Goal: Task Accomplishment & Management: Complete application form

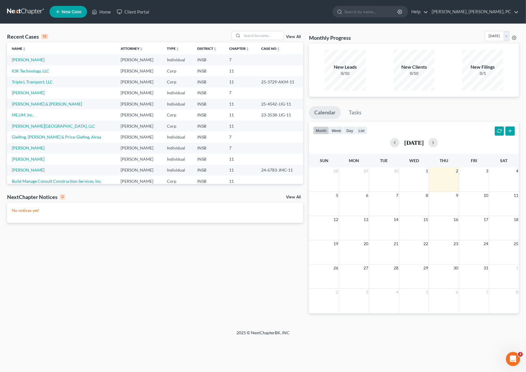
click at [62, 11] on span "New Case" at bounding box center [72, 12] width 20 height 4
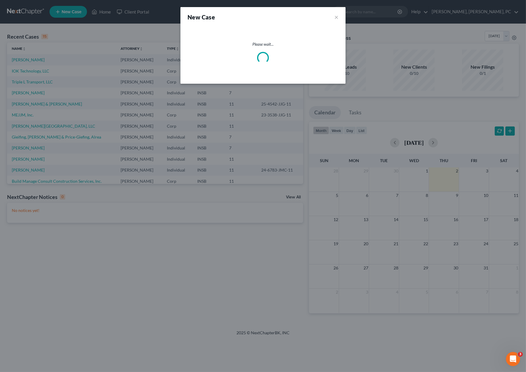
select select "28"
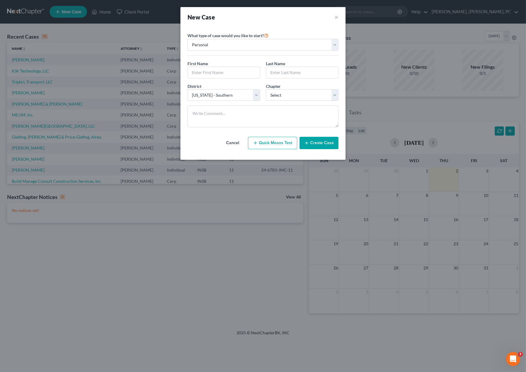
click at [202, 79] on div "First Name * Last Name *" at bounding box center [263, 71] width 157 height 23
click at [207, 75] on input "text" at bounding box center [224, 72] width 72 height 11
click at [232, 42] on select "Personal Business" at bounding box center [263, 45] width 151 height 12
click at [188, 39] on select "Personal Business" at bounding box center [263, 45] width 151 height 12
click at [200, 73] on input "text" at bounding box center [224, 72] width 72 height 11
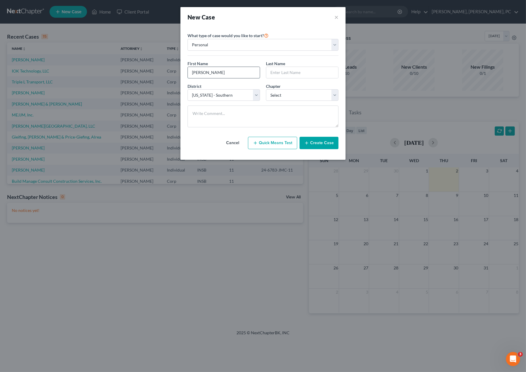
type input "[PERSON_NAME]"
drag, startPoint x: 272, startPoint y: 71, endPoint x: 276, endPoint y: 72, distance: 3.9
click at [276, 72] on input "SChnadenberg" at bounding box center [302, 72] width 72 height 11
type input "Schnadenberg"
click at [285, 94] on select "Select 7 11 12 13" at bounding box center [302, 95] width 73 height 12
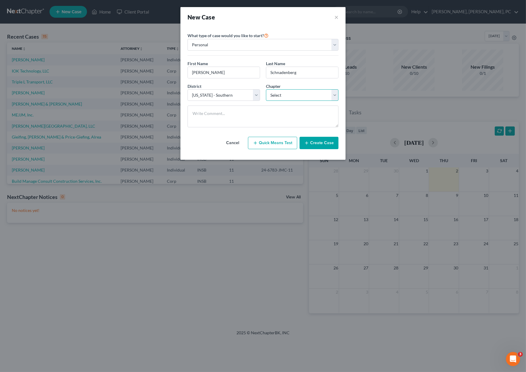
select select "0"
click at [266, 89] on select "Select 7 11 12 13" at bounding box center [302, 95] width 73 height 12
click at [310, 141] on button "Create Case" at bounding box center [319, 143] width 39 height 12
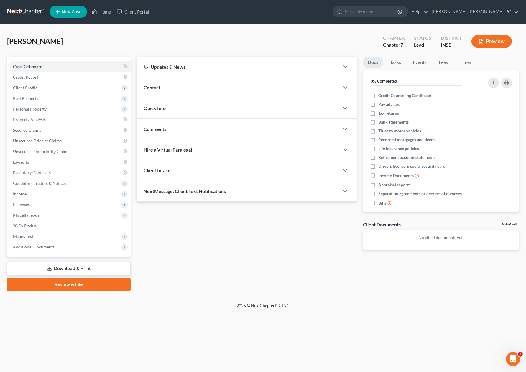
click at [231, 74] on div "Updates & News" at bounding box center [238, 67] width 203 height 20
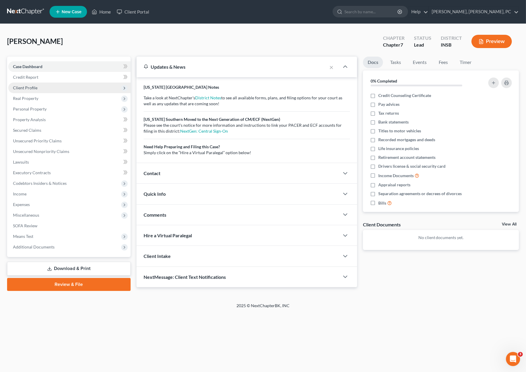
click at [59, 86] on span "Client Profile" at bounding box center [69, 88] width 122 height 11
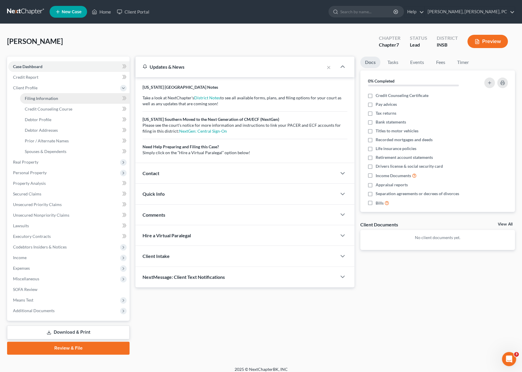
click at [59, 98] on link "Filing Information" at bounding box center [74, 98] width 109 height 11
select select "1"
select select "0"
select select "28"
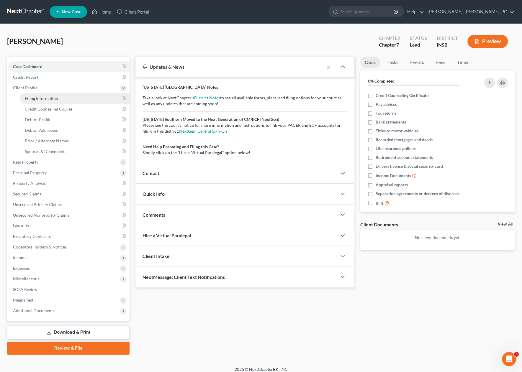
select select "15"
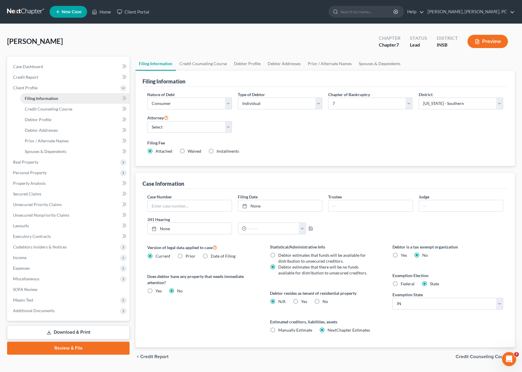
click at [59, 98] on link "Filing Information" at bounding box center [74, 98] width 109 height 11
click at [159, 101] on select "Select Business Consumer Other" at bounding box center [189, 104] width 84 height 12
select select "0"
click at [147, 98] on select "Select Business Consumer Other" at bounding box center [189, 104] width 84 height 12
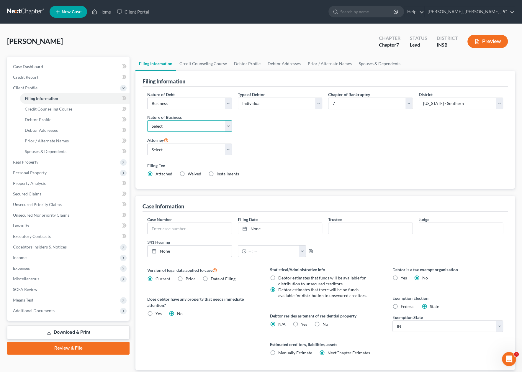
click at [164, 126] on select "Select Clearing Bank Commodity Broker Health Care Business Other Railroad Singl…" at bounding box center [189, 126] width 84 height 12
select select "3"
click at [147, 120] on select "Select Clearing Bank Commodity Broker Health Care Business Other Railroad Singl…" at bounding box center [189, 126] width 84 height 12
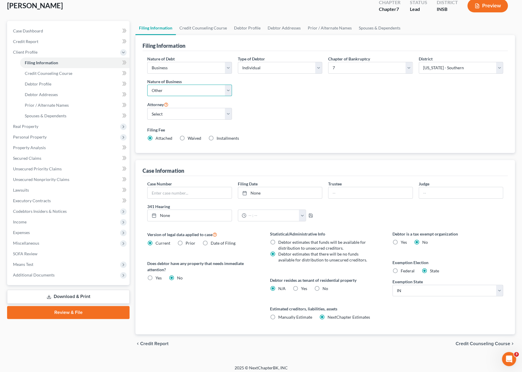
scroll to position [37, 0]
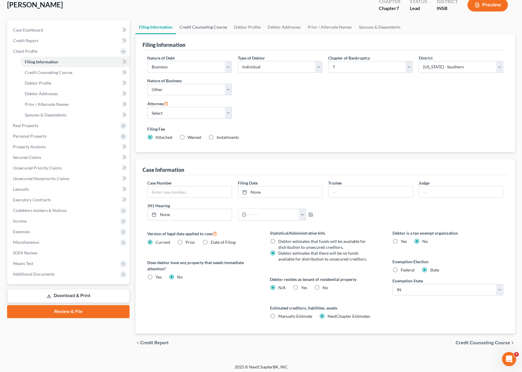
click at [198, 26] on link "Credit Counseling Course" at bounding box center [203, 27] width 55 height 14
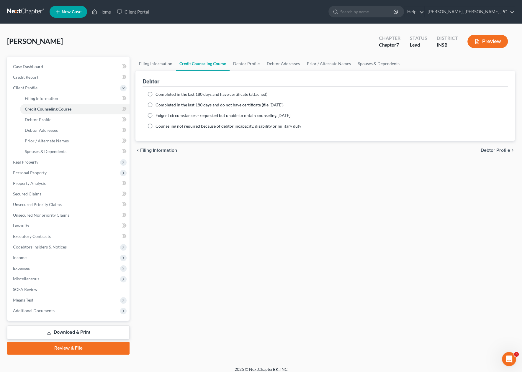
click at [155, 94] on label "Completed in the last 180 days and have certificate (attached)" at bounding box center [211, 94] width 112 height 6
click at [158, 94] on input "Completed in the last 180 days and have certificate (attached)" at bounding box center [160, 93] width 4 height 4
radio input "true"
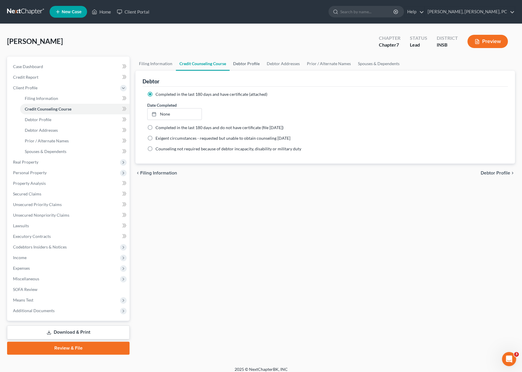
click at [242, 62] on link "Debtor Profile" at bounding box center [246, 64] width 34 height 14
select select "0"
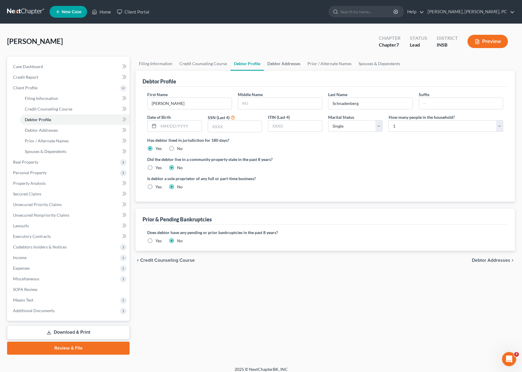
click at [277, 63] on link "Debtor Addresses" at bounding box center [284, 64] width 40 height 14
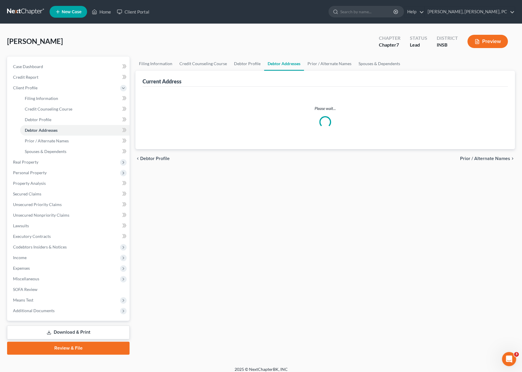
select select "0"
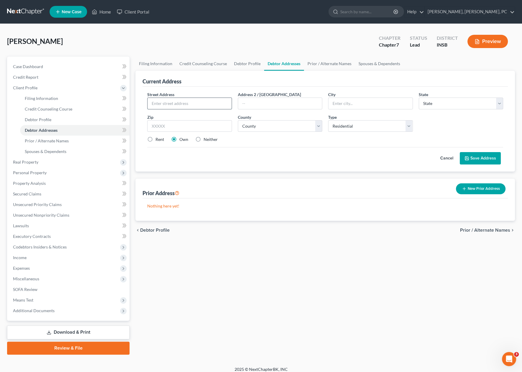
click at [203, 104] on input "text" at bounding box center [189, 103] width 84 height 11
paste input "[STREET_ADDRESS]"
type input "[STREET_ADDRESS]"
click at [199, 126] on input "text" at bounding box center [189, 126] width 84 height 12
type input "46062"
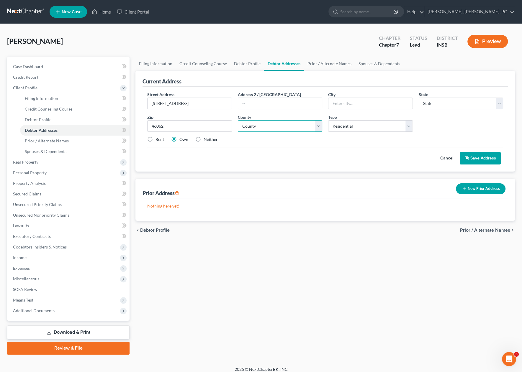
click at [249, 129] on select "County" at bounding box center [280, 126] width 84 height 12
click at [249, 128] on select "County" at bounding box center [280, 126] width 84 height 12
click at [238, 120] on select "County" at bounding box center [280, 126] width 84 height 12
click at [267, 125] on select "County" at bounding box center [280, 126] width 84 height 12
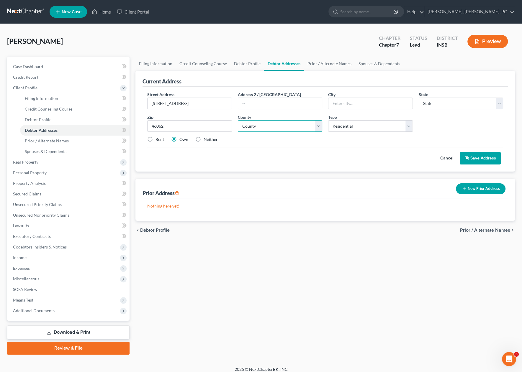
click at [320, 123] on select "County" at bounding box center [280, 126] width 84 height 12
click at [250, 126] on select "County" at bounding box center [280, 126] width 84 height 12
click at [200, 130] on input "46062" at bounding box center [189, 126] width 84 height 12
click at [197, 311] on div "Filing Information Credit Counseling Course Debtor Profile Debtor Addresses Pri…" at bounding box center [324, 206] width 385 height 298
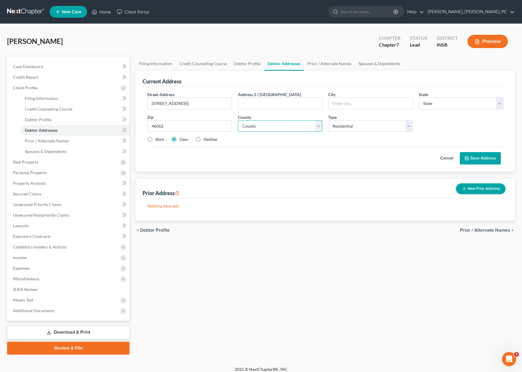
click at [269, 128] on select "County" at bounding box center [280, 126] width 84 height 12
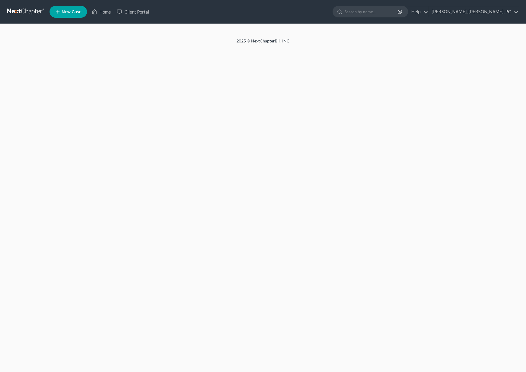
select select "0"
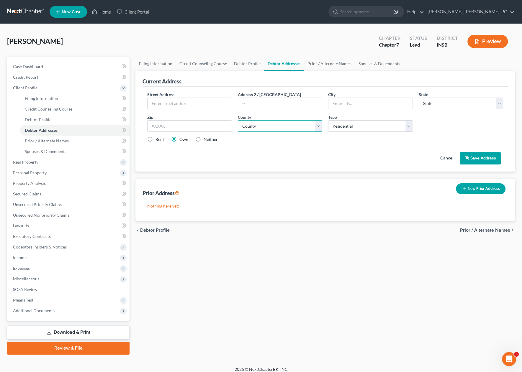
click at [253, 129] on select "County" at bounding box center [280, 126] width 84 height 12
click at [249, 122] on select "County" at bounding box center [280, 126] width 84 height 12
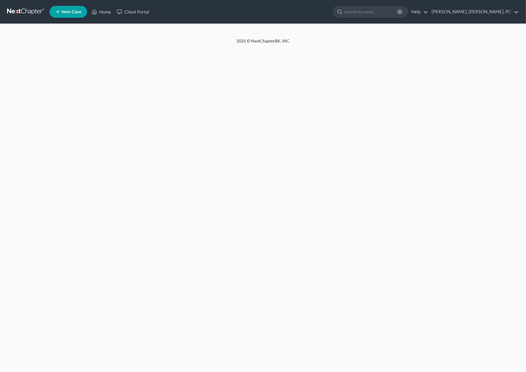
select select "0"
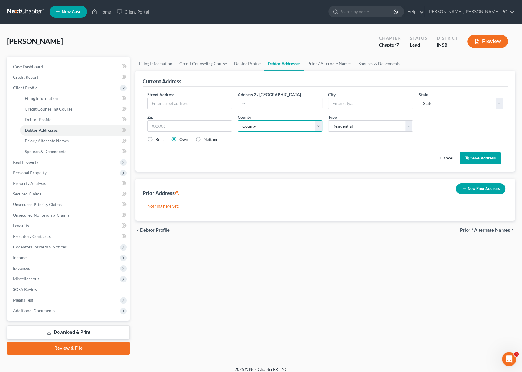
click at [251, 126] on select "County" at bounding box center [280, 126] width 84 height 12
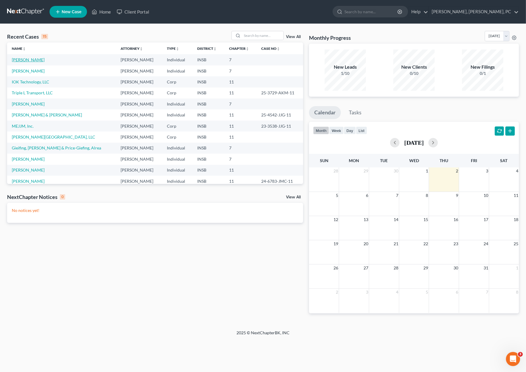
click at [27, 60] on link "[PERSON_NAME]" at bounding box center [28, 59] width 33 height 5
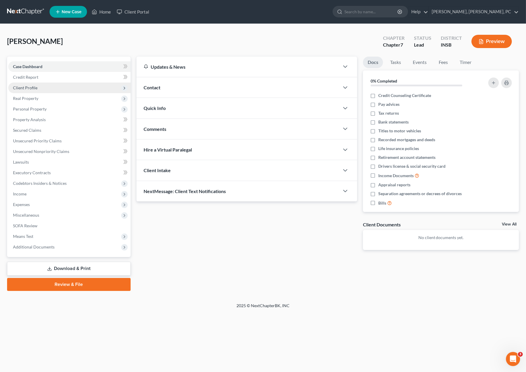
click at [32, 86] on span "Client Profile" at bounding box center [25, 87] width 24 height 5
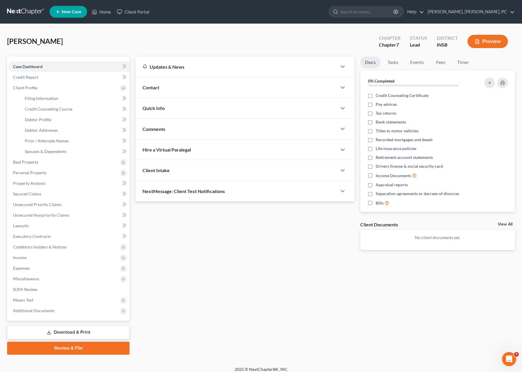
click at [169, 170] on span "Client Intake" at bounding box center [155, 170] width 27 height 6
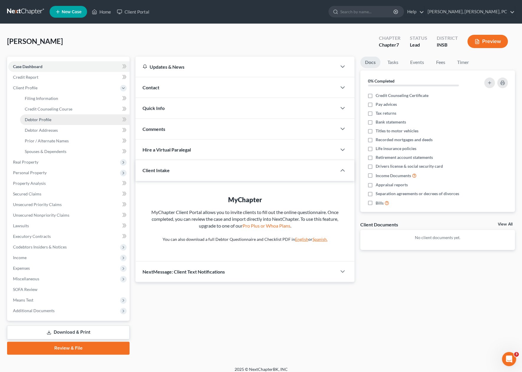
click at [57, 121] on link "Debtor Profile" at bounding box center [74, 119] width 109 height 11
select select "0"
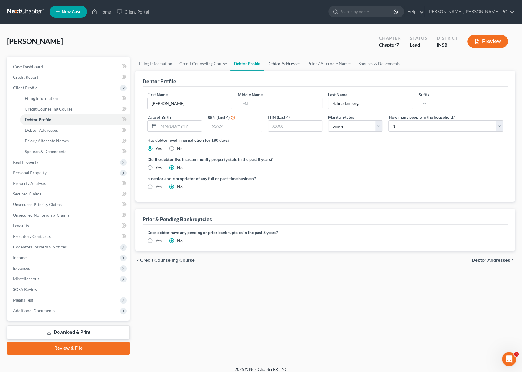
click at [277, 63] on link "Debtor Addresses" at bounding box center [284, 64] width 40 height 14
select select "0"
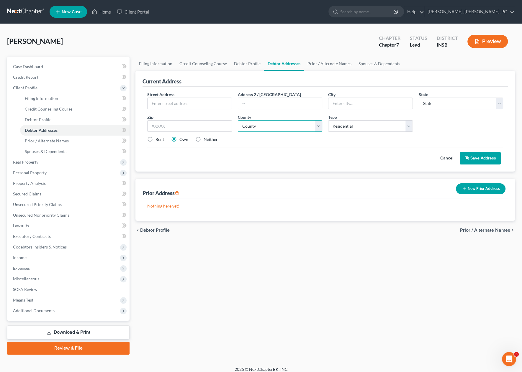
click at [249, 127] on select "County" at bounding box center [280, 126] width 84 height 12
click at [189, 124] on input "text" at bounding box center [189, 126] width 84 height 12
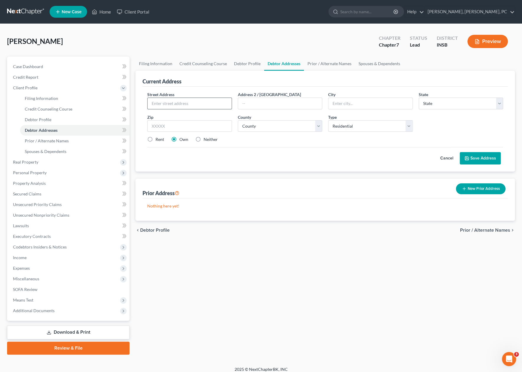
click at [175, 105] on input "text" at bounding box center [189, 103] width 84 height 11
paste input "[STREET_ADDRESS]"
type input "[STREET_ADDRESS]"
click at [172, 126] on input "text" at bounding box center [189, 126] width 84 height 12
type input "46062"
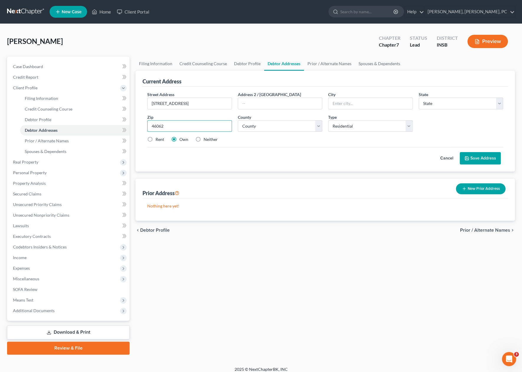
click at [172, 126] on input "46062" at bounding box center [189, 126] width 84 height 12
click at [341, 106] on input "text" at bounding box center [370, 103] width 84 height 11
type input "[GEOGRAPHIC_DATA]"
select select "15"
click at [285, 124] on select "County [GEOGRAPHIC_DATA] [GEOGRAPHIC_DATA] [GEOGRAPHIC_DATA] [GEOGRAPHIC_DATA] …" at bounding box center [280, 126] width 84 height 12
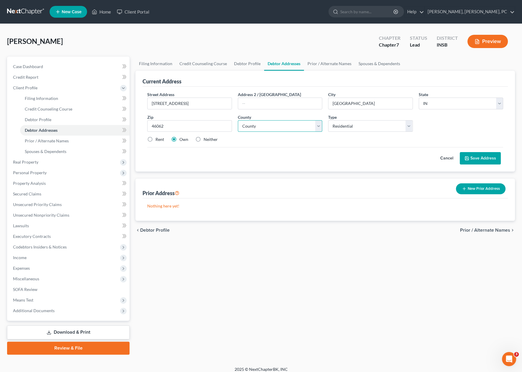
select select "28"
click at [238, 120] on select "County [GEOGRAPHIC_DATA] [GEOGRAPHIC_DATA] [GEOGRAPHIC_DATA] [GEOGRAPHIC_DATA] …" at bounding box center [280, 126] width 84 height 12
click at [259, 248] on div "Filing Information Credit Counseling Course Debtor Profile Debtor Addresses Pri…" at bounding box center [324, 206] width 385 height 298
click at [37, 162] on span "Real Property" at bounding box center [25, 161] width 25 height 5
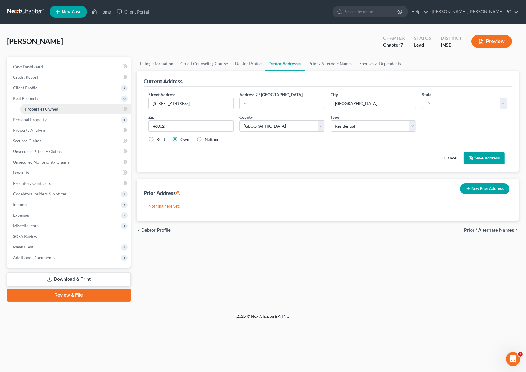
click at [46, 107] on span "Properties Owned" at bounding box center [42, 108] width 34 height 5
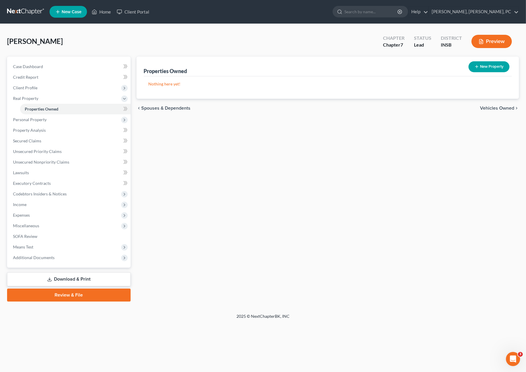
click at [480, 65] on button "New Property" at bounding box center [488, 66] width 41 height 11
select select "0"
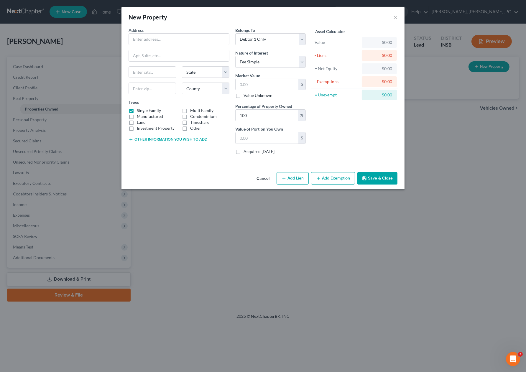
click at [302, 275] on div "New Property × Address * State [US_STATE] AK AR AZ CA CO CT DE DC [GEOGRAPHIC_D…" at bounding box center [263, 186] width 526 height 372
click at [170, 41] on input "text" at bounding box center [179, 39] width 100 height 11
paste input "[STREET_ADDRESS]"
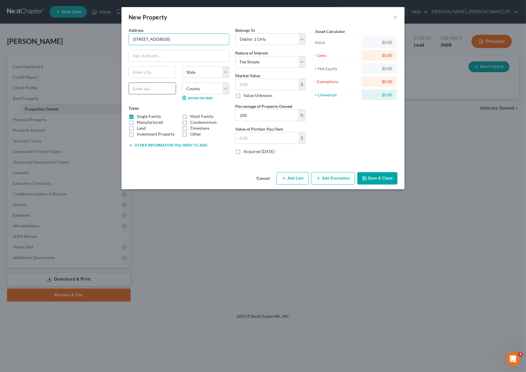
type input "[STREET_ADDRESS]"
click at [150, 89] on input "text" at bounding box center [152, 89] width 47 height 12
type input "46062"
click at [154, 67] on input "text" at bounding box center [152, 72] width 47 height 11
type input "n"
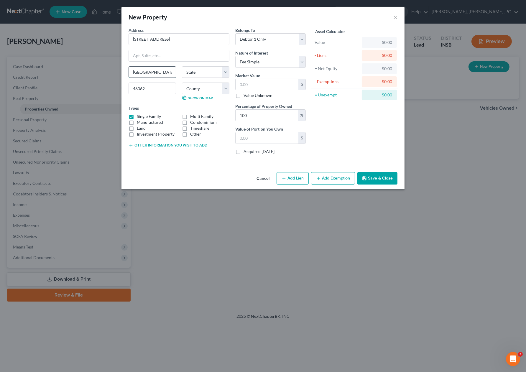
type input "[GEOGRAPHIC_DATA]"
select select "15"
click at [188, 88] on select "County [GEOGRAPHIC_DATA] [GEOGRAPHIC_DATA] [GEOGRAPHIC_DATA] [GEOGRAPHIC_DATA] …" at bounding box center [205, 89] width 47 height 12
select select "28"
click at [182, 83] on select "County [GEOGRAPHIC_DATA] [GEOGRAPHIC_DATA] [GEOGRAPHIC_DATA] [GEOGRAPHIC_DATA] …" at bounding box center [205, 89] width 47 height 12
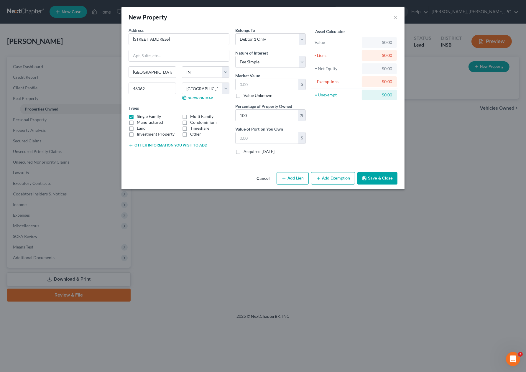
click at [196, 191] on div "New Property × Address * 15441 [GEOGRAPHIC_DATA] [GEOGRAPHIC_DATA] [GEOGRAPHIC_…" at bounding box center [263, 186] width 526 height 372
click at [369, 175] on button "Save & Close" at bounding box center [377, 178] width 40 height 12
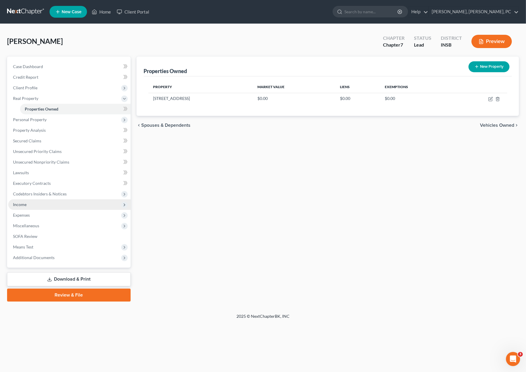
click at [42, 199] on span "Income" at bounding box center [69, 204] width 122 height 11
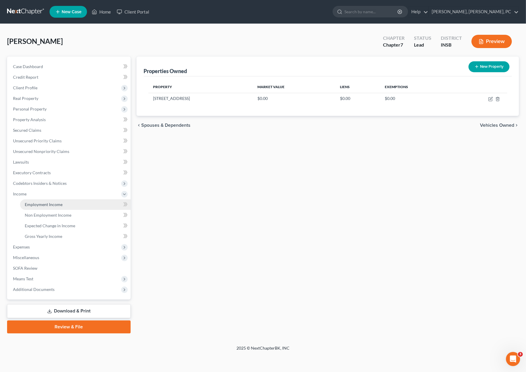
click at [42, 204] on span "Employment Income" at bounding box center [44, 204] width 38 height 5
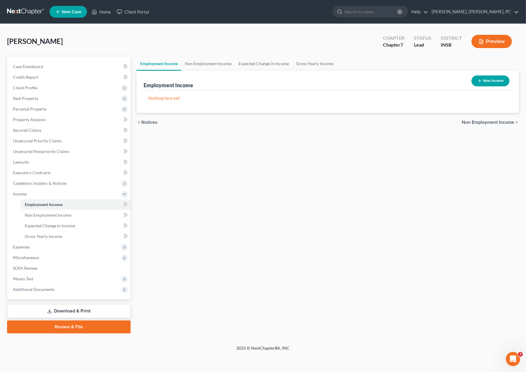
click at [493, 78] on button "New Income" at bounding box center [490, 80] width 38 height 11
select select "0"
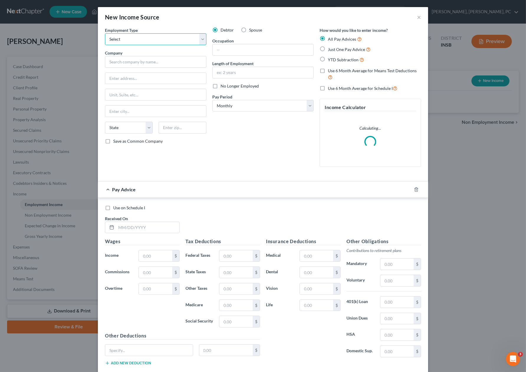
click at [131, 38] on select "Select Full or [DEMOGRAPHIC_DATA] Employment Self Employment" at bounding box center [155, 39] width 101 height 12
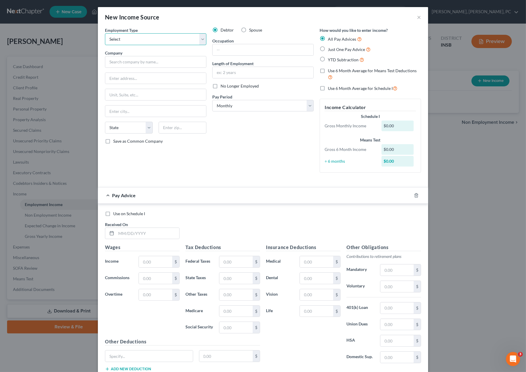
select select "0"
click at [105, 33] on select "Select Full or [DEMOGRAPHIC_DATA] Employment Self Employment" at bounding box center [155, 39] width 101 height 12
click at [128, 61] on input "text" at bounding box center [155, 62] width 101 height 12
click at [226, 147] on div "Debtor Spouse Occupation Length of Employment No Longer Employed Pay Period * S…" at bounding box center [262, 102] width 107 height 150
click at [121, 62] on input "MDC Gro" at bounding box center [155, 62] width 101 height 12
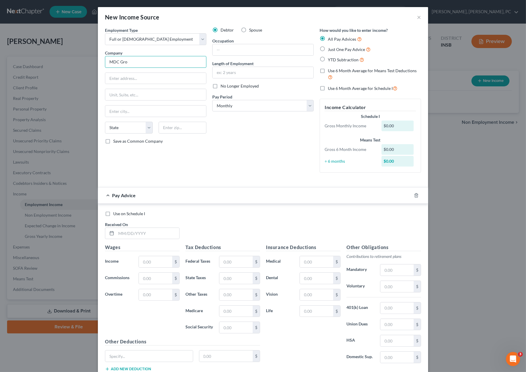
click at [121, 62] on input "MDC Gro" at bounding box center [155, 62] width 101 height 12
type input "MDC Construction, LLC"
click at [272, 53] on input "text" at bounding box center [263, 49] width 101 height 11
type input "construction management"
click at [148, 73] on input "text" at bounding box center [155, 78] width 101 height 11
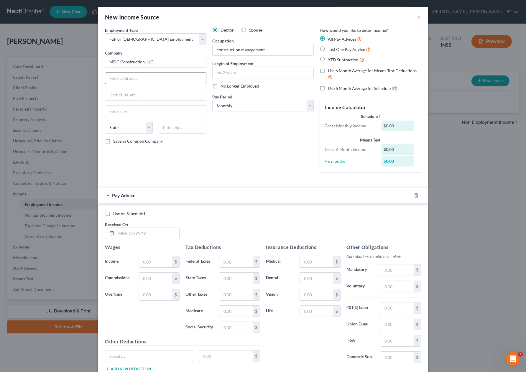
paste input "[STREET_ADDRESS]"
type input "[STREET_ADDRESS]"
click at [165, 126] on input "text" at bounding box center [183, 128] width 48 height 12
type input "46060"
type input "[GEOGRAPHIC_DATA]"
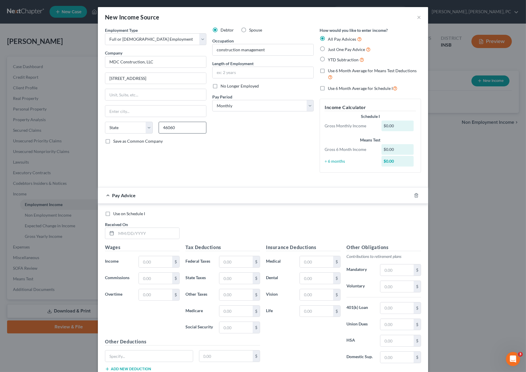
select select "15"
click at [235, 75] on input "text" at bounding box center [263, 72] width 101 height 11
click at [328, 49] on label "Just One Pay Advice" at bounding box center [349, 49] width 43 height 7
click at [330, 49] on input "Just One Pay Advice" at bounding box center [332, 48] width 4 height 4
radio input "true"
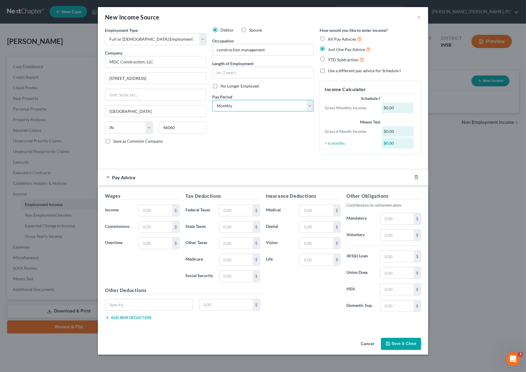
click at [242, 103] on select "Select Monthly Twice Monthly Every Other Week Weekly" at bounding box center [262, 106] width 101 height 12
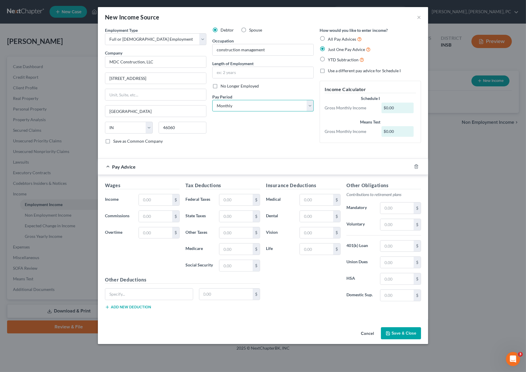
select select "1"
click at [212, 100] on select "Select Monthly Twice Monthly Every Other Week Weekly" at bounding box center [262, 106] width 101 height 12
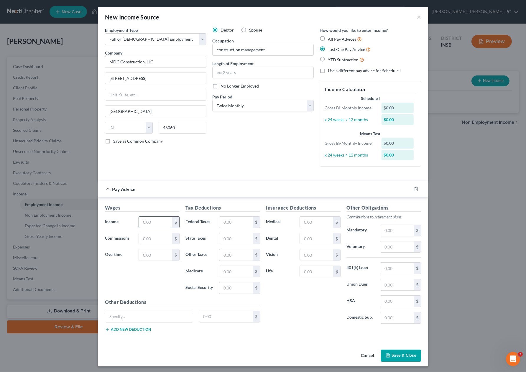
click at [158, 221] on input "text" at bounding box center [155, 222] width 33 height 11
type input "8,653"
click at [230, 220] on input "text" at bounding box center [235, 222] width 33 height 11
click at [239, 222] on input "text" at bounding box center [235, 222] width 33 height 11
type input "1,742"
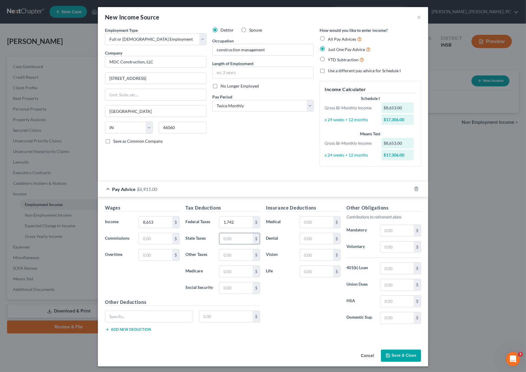
click at [226, 239] on input "text" at bounding box center [235, 238] width 33 height 11
type input "253"
click at [225, 253] on input "text" at bounding box center [235, 254] width 33 height 11
click at [229, 256] on input "text" at bounding box center [235, 254] width 33 height 11
type input "92"
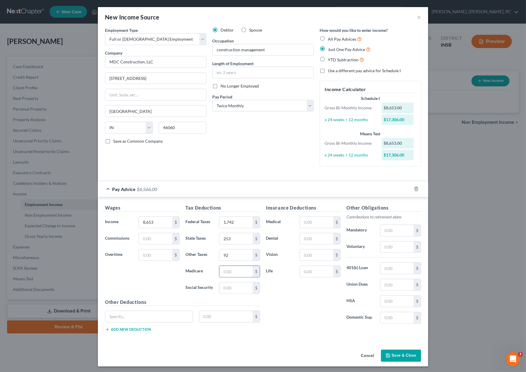
click at [227, 270] on input "text" at bounding box center [235, 271] width 33 height 11
click at [227, 272] on input "text" at bounding box center [235, 271] width 33 height 11
type input "125"
click at [225, 284] on input "text" at bounding box center [235, 287] width 33 height 11
click at [229, 289] on input "text" at bounding box center [235, 287] width 33 height 11
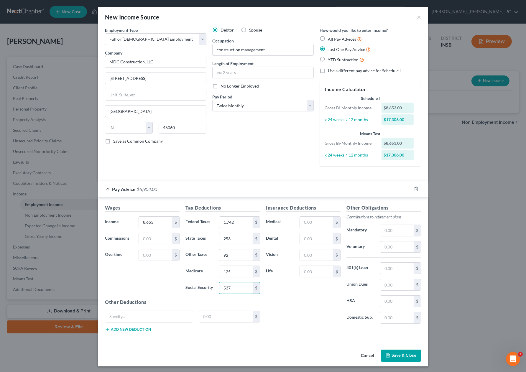
type input "537"
click at [382, 272] on input "text" at bounding box center [396, 268] width 33 height 11
click at [382, 232] on input "text" at bounding box center [396, 230] width 33 height 11
click at [385, 229] on input "text" at bounding box center [396, 230] width 33 height 11
type input "865"
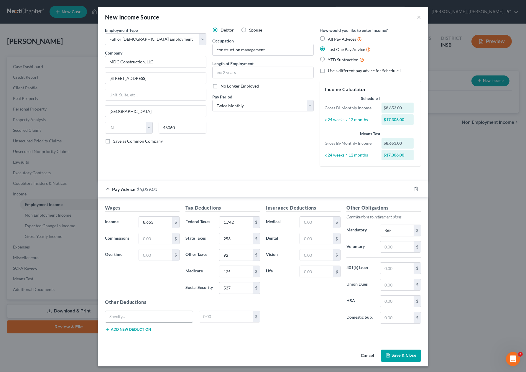
click at [165, 319] on input "text" at bounding box center [149, 316] width 88 height 11
type input "advance"
type input "200"
click at [307, 271] on input "text" at bounding box center [316, 271] width 33 height 11
click at [302, 273] on input "text" at bounding box center [316, 271] width 33 height 11
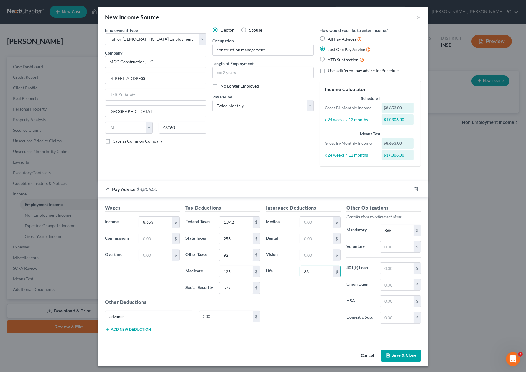
type input "33"
click at [389, 350] on button "Save & Close" at bounding box center [401, 356] width 40 height 12
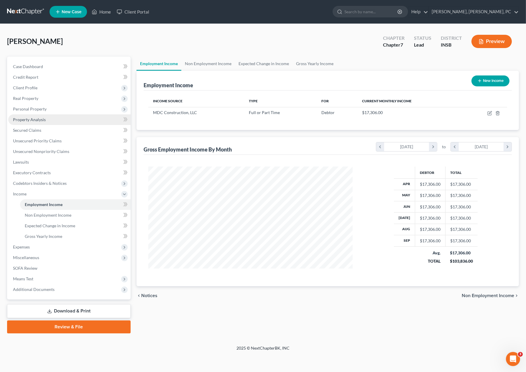
scroll to position [105, 216]
click at [18, 100] on span "Real Property" at bounding box center [25, 98] width 25 height 5
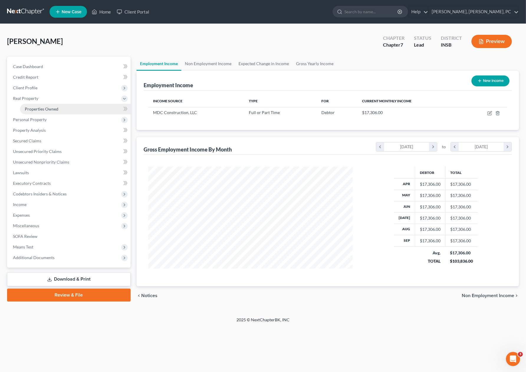
click at [27, 108] on span "Properties Owned" at bounding box center [42, 108] width 34 height 5
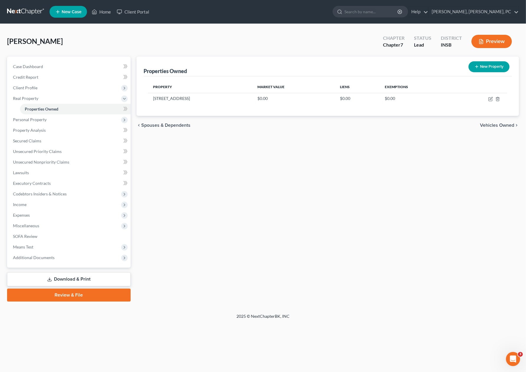
click at [489, 65] on button "New Property" at bounding box center [488, 66] width 41 height 11
select select "0"
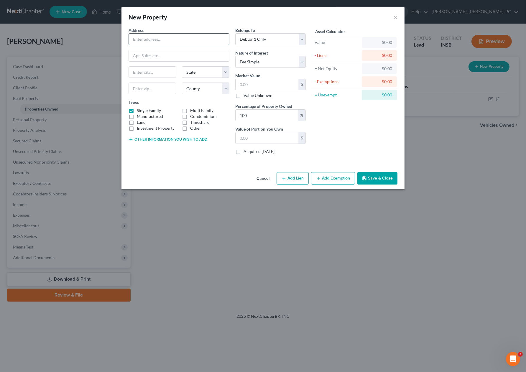
click at [213, 44] on input "text" at bounding box center [179, 39] width 100 height 11
paste input "[STREET_ADDRESS]"
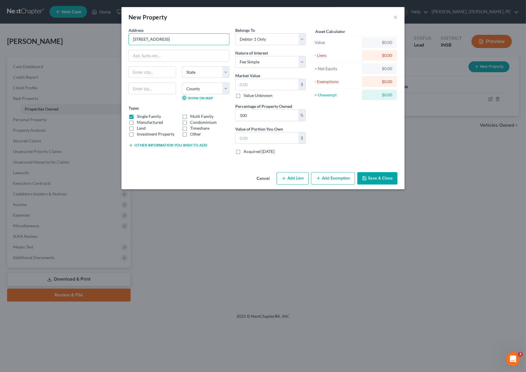
type input "[STREET_ADDRESS]"
drag, startPoint x: 216, startPoint y: 110, endPoint x: 150, endPoint y: 89, distance: 69.2
click at [150, 89] on div "Address * [GEOGRAPHIC_DATA] [US_STATE] AK AR AZ CA CO [GEOGRAPHIC_DATA] DE [GEO…" at bounding box center [179, 93] width 107 height 132
click at [150, 89] on input "text" at bounding box center [152, 89] width 47 height 12
paste input "46143"
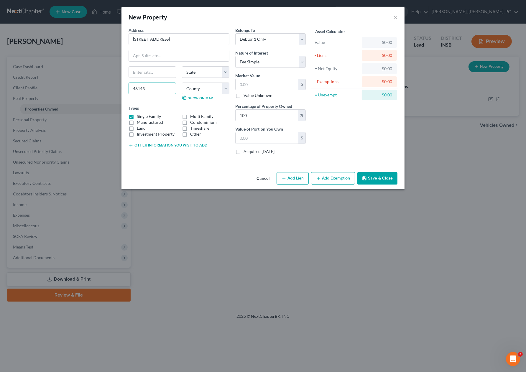
type input "46143"
type input "Greenwood"
select select "15"
click at [191, 88] on select "County [GEOGRAPHIC_DATA] [GEOGRAPHIC_DATA] [GEOGRAPHIC_DATA] [GEOGRAPHIC_DATA] …" at bounding box center [205, 89] width 47 height 12
select select "40"
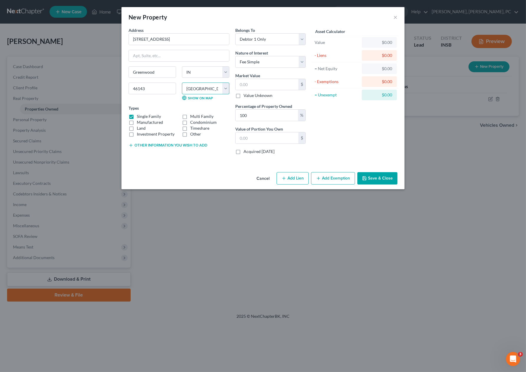
click at [182, 83] on select "County [GEOGRAPHIC_DATA] [GEOGRAPHIC_DATA] [GEOGRAPHIC_DATA] [GEOGRAPHIC_DATA] …" at bounding box center [205, 89] width 47 height 12
click at [365, 177] on icon "button" at bounding box center [364, 178] width 5 height 5
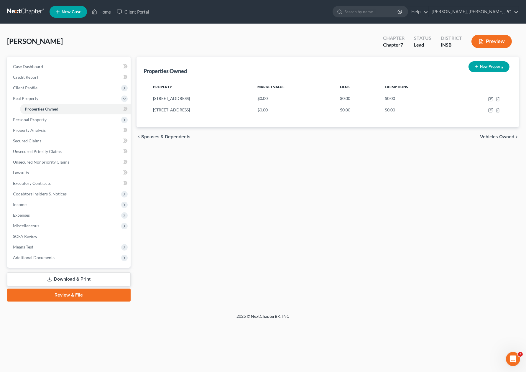
click at [494, 64] on button "New Property" at bounding box center [488, 66] width 41 height 11
select select "0"
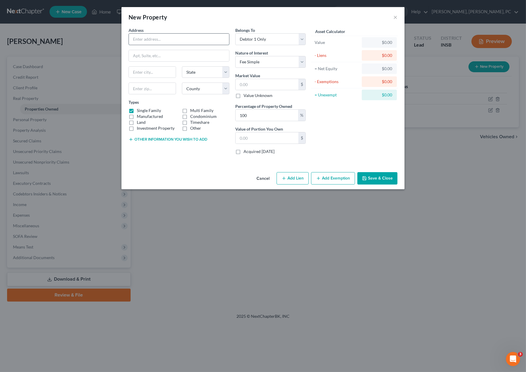
click at [209, 37] on input "text" at bounding box center [179, 39] width 100 height 11
paste input "[STREET_ADDRESS]"
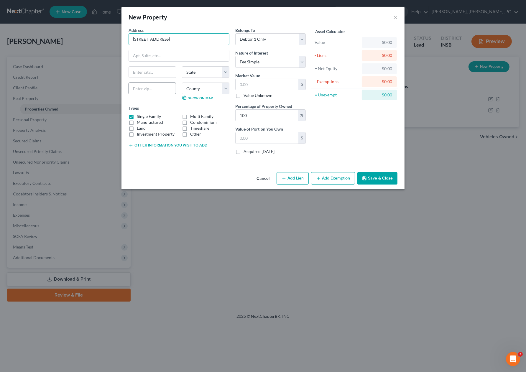
type input "[STREET_ADDRESS]"
click at [141, 88] on input "text" at bounding box center [152, 89] width 47 height 12
type input "46074"
type input "Westfield"
select select "15"
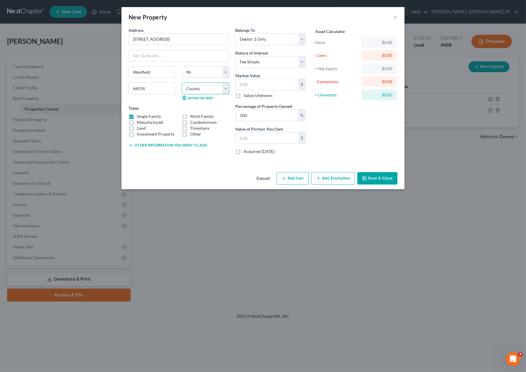
click at [191, 88] on select "County [GEOGRAPHIC_DATA] [GEOGRAPHIC_DATA] [GEOGRAPHIC_DATA] [GEOGRAPHIC_DATA] …" at bounding box center [205, 89] width 47 height 12
select select "28"
click at [182, 83] on select "County [GEOGRAPHIC_DATA] [GEOGRAPHIC_DATA] [GEOGRAPHIC_DATA] [GEOGRAPHIC_DATA] …" at bounding box center [205, 89] width 47 height 12
click at [384, 181] on button "Save & Close" at bounding box center [377, 178] width 40 height 12
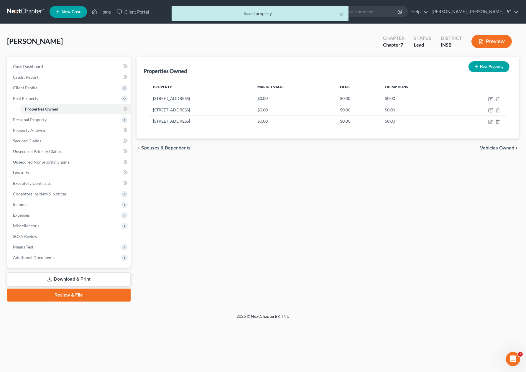
click at [301, 231] on div "Properties Owned New Property Property Market Value Liens Exemptions [STREET_AD…" at bounding box center [328, 179] width 388 height 245
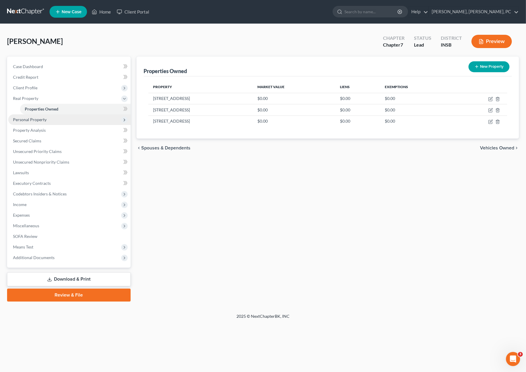
click at [48, 118] on span "Personal Property" at bounding box center [69, 119] width 122 height 11
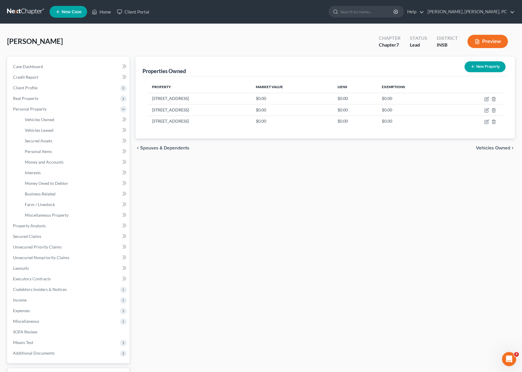
click at [270, 165] on div "Properties Owned New Property Property Market Value Liens Exemptions [STREET_AD…" at bounding box center [324, 227] width 385 height 341
click at [51, 149] on span "Personal Items" at bounding box center [38, 151] width 27 height 5
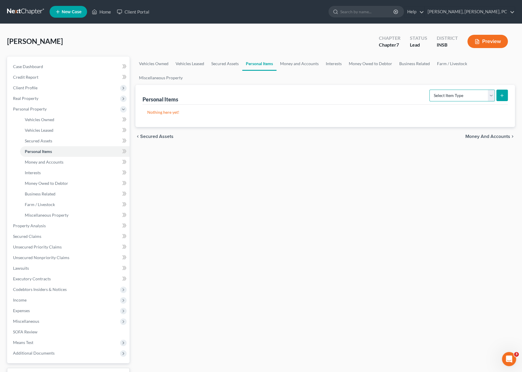
click at [451, 91] on select "Select Item Type Clothing Collectibles Of Value Electronics Firearms Household …" at bounding box center [461, 96] width 65 height 12
select select "household_goods"
click at [430, 90] on select "Select Item Type Clothing Collectibles Of Value Electronics Firearms Household …" at bounding box center [461, 96] width 65 height 12
click at [504, 93] on button "submit" at bounding box center [501, 95] width 11 height 11
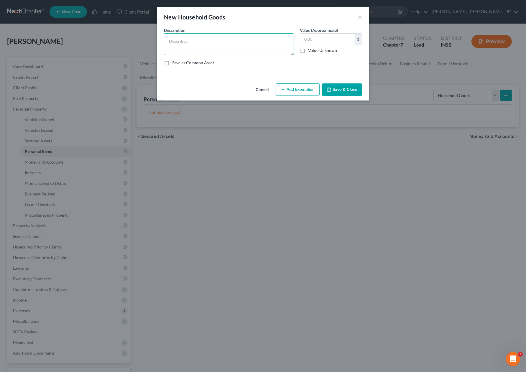
click at [195, 37] on textarea at bounding box center [229, 44] width 130 height 22
type textarea "see attached list"
click at [319, 40] on input "text" at bounding box center [327, 39] width 55 height 11
type input "6,700"
click at [294, 86] on button "Add Exemption" at bounding box center [298, 89] width 44 height 12
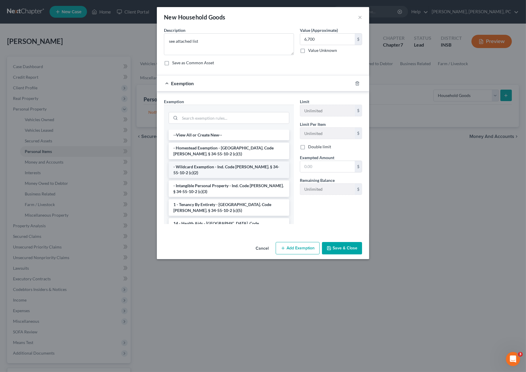
click at [212, 164] on li "- Wildcard Exemption - Ind. Code [PERSON_NAME]. § 34-55-10-2 (c)(2)" at bounding box center [229, 170] width 121 height 17
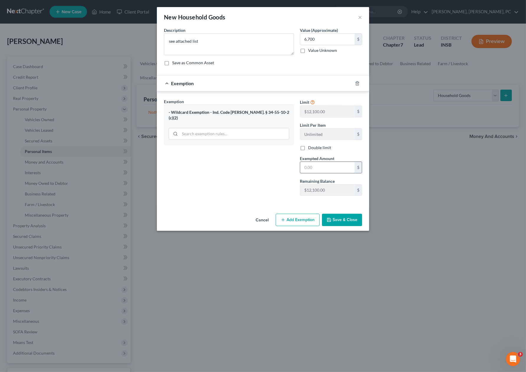
click at [317, 172] on input "text" at bounding box center [327, 167] width 55 height 11
type input "6,700"
click at [336, 219] on button "Save & Close" at bounding box center [342, 220] width 40 height 12
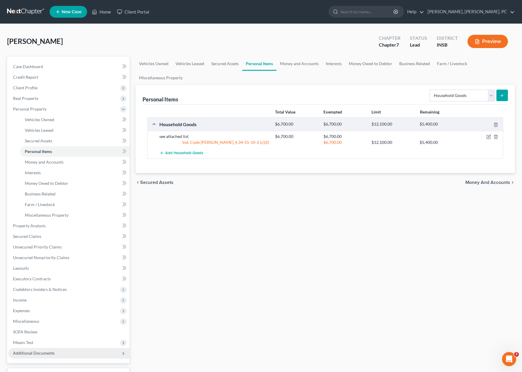
click at [55, 351] on span "Additional Documents" at bounding box center [68, 353] width 121 height 11
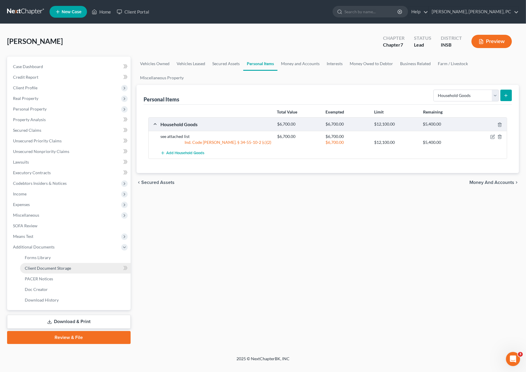
click at [46, 269] on span "Client Document Storage" at bounding box center [48, 268] width 46 height 5
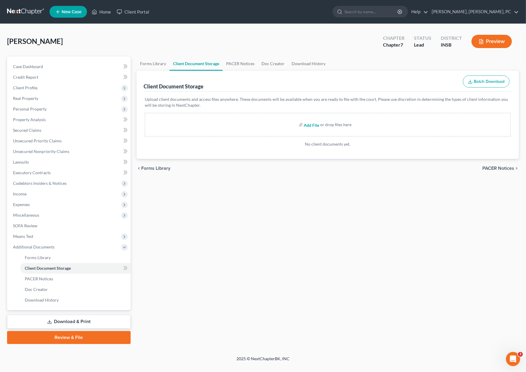
click at [311, 124] on input "file" at bounding box center [311, 124] width 14 height 11
type input "C:\fakepath\hhgoods.pdf"
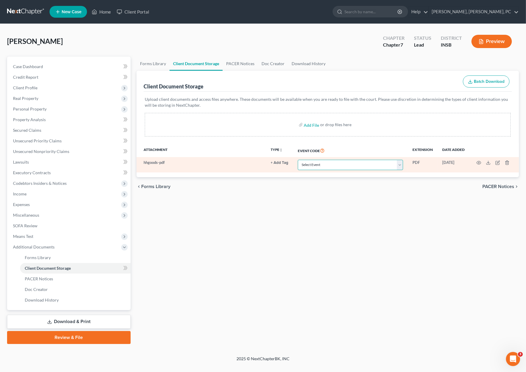
click at [313, 160] on select "Select Event 20 Largest Unsecured Creditors Amended/Corrected Petition Ch 7 Mea…" at bounding box center [350, 165] width 105 height 10
click at [299, 160] on select "Select Event 20 Largest Unsecured Creditors Amended/Corrected Petition Ch 7 Mea…" at bounding box center [350, 165] width 105 height 10
click at [322, 165] on select "Select Event 20 Largest Unsecured Creditors Amended/Corrected Petition Ch 7 Mea…" at bounding box center [350, 165] width 105 height 10
select select "19"
click at [299, 160] on select "Select Event 20 Largest Unsecured Creditors Amended/Corrected Petition Ch 7 Mea…" at bounding box center [350, 165] width 105 height 10
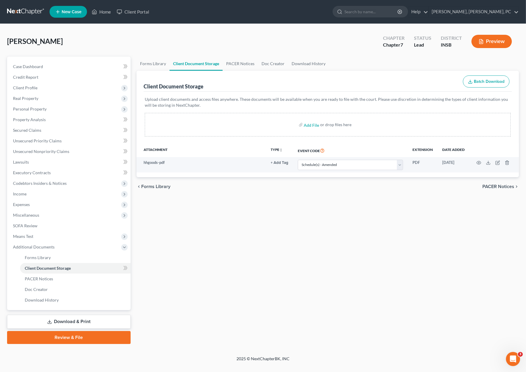
click at [318, 293] on div "Forms Library Client Document Storage PACER Notices Doc Creator Download Histor…" at bounding box center [328, 200] width 388 height 287
click at [47, 105] on span "Personal Property" at bounding box center [69, 109] width 122 height 11
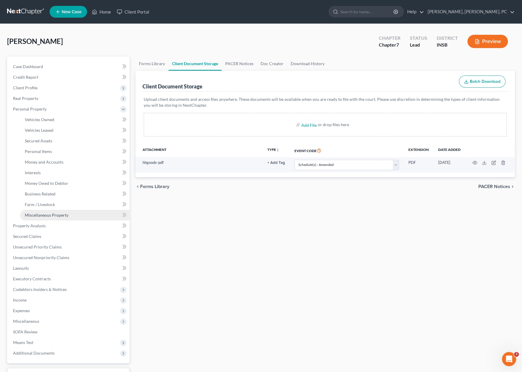
click at [54, 214] on span "Miscellaneous Property" at bounding box center [47, 215] width 44 height 5
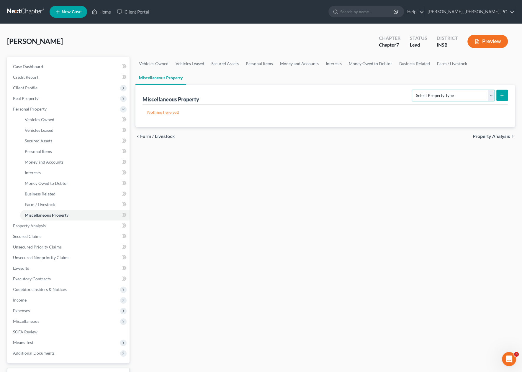
click at [420, 94] on select "Select Property Type Assigned for Creditor Benefit [DATE] Holding for Another N…" at bounding box center [452, 96] width 83 height 12
click at [50, 151] on span "Personal Items" at bounding box center [38, 151] width 27 height 5
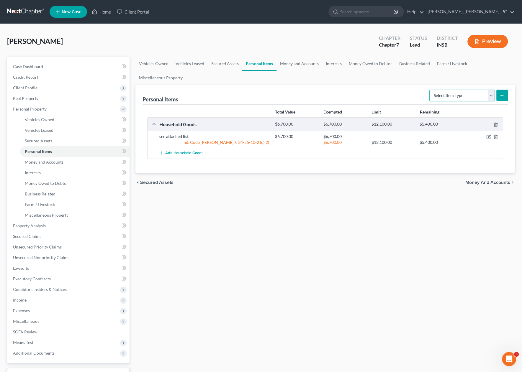
click at [439, 98] on select "Select Item Type Clothing Collectibles Of Value Electronics Firearms Household …" at bounding box center [461, 96] width 65 height 12
select select "firearms"
click at [430, 90] on select "Select Item Type Clothing Collectibles Of Value Electronics Firearms Household …" at bounding box center [461, 96] width 65 height 12
click at [501, 98] on button "submit" at bounding box center [501, 95] width 11 height 11
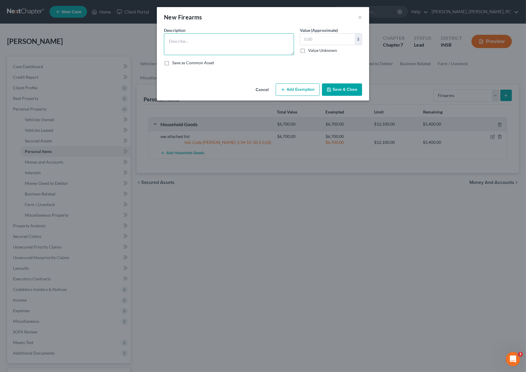
click at [226, 35] on textarea at bounding box center [229, 44] width 130 height 22
type textarea "various guns"
click at [324, 36] on input "text" at bounding box center [327, 39] width 55 height 11
type input "1,500"
click at [297, 87] on button "Add Exemption" at bounding box center [298, 89] width 44 height 12
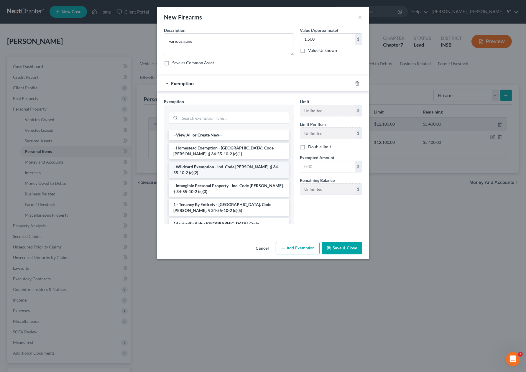
click at [202, 164] on li "- Wildcard Exemption - Ind. Code [PERSON_NAME]. § 34-55-10-2 (c)(2)" at bounding box center [229, 170] width 121 height 17
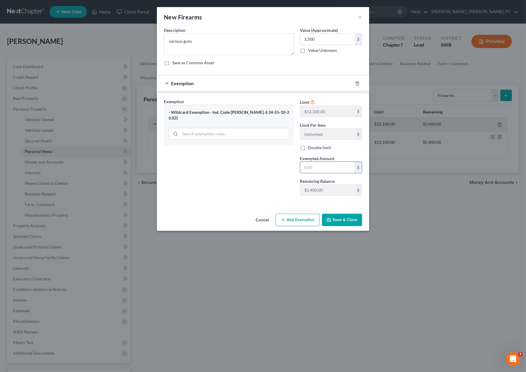
click at [321, 166] on input "text" at bounding box center [327, 167] width 55 height 11
type input "1,500"
click at [333, 218] on button "Save & Close" at bounding box center [342, 220] width 40 height 12
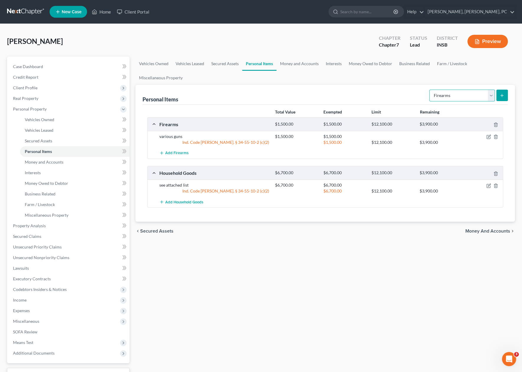
click at [447, 91] on select "Select Item Type Clothing Collectibles Of Value Electronics Firearms Household …" at bounding box center [461, 96] width 65 height 12
select select "clothing"
click at [430, 90] on select "Select Item Type Clothing Collectibles Of Value Electronics Firearms Household …" at bounding box center [461, 96] width 65 height 12
click at [501, 92] on button "submit" at bounding box center [501, 95] width 11 height 11
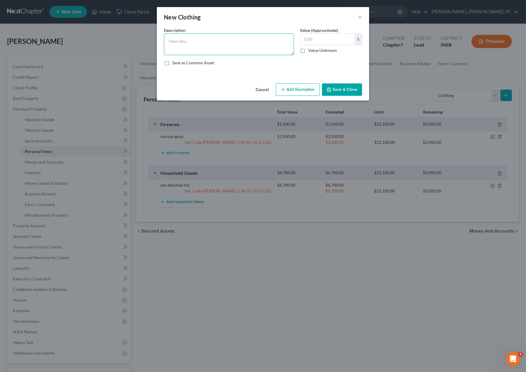
click at [246, 40] on textarea at bounding box center [229, 44] width 130 height 22
type textarea "regular clothes"
type input "200"
click at [336, 84] on button "Save & Close" at bounding box center [342, 89] width 40 height 12
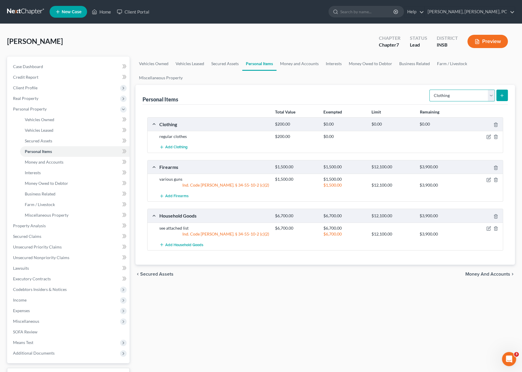
click at [441, 93] on select "Select Item Type Clothing Collectibles Of Value Electronics Firearms Household …" at bounding box center [461, 96] width 65 height 12
select select "electronics"
click at [430, 90] on select "Select Item Type Clothing Collectibles Of Value Electronics Firearms Household …" at bounding box center [461, 96] width 65 height 12
drag, startPoint x: 508, startPoint y: 93, endPoint x: 500, endPoint y: 95, distance: 8.2
click at [500, 95] on div "Personal Items Select Item Type Clothing Collectibles Of Value Electronics Fire…" at bounding box center [324, 175] width 379 height 180
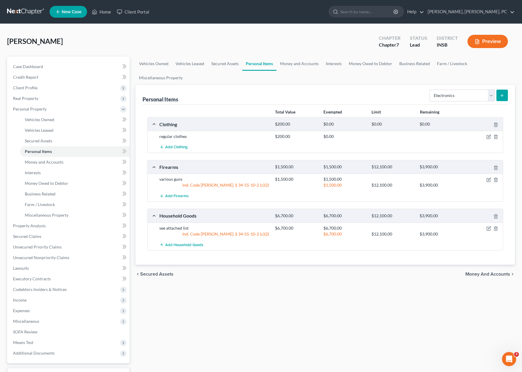
click at [500, 95] on icon "submit" at bounding box center [501, 95] width 5 height 5
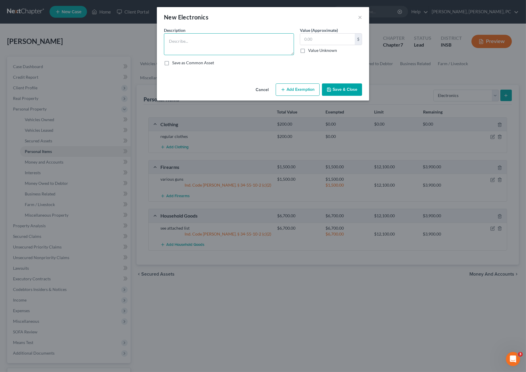
click at [232, 46] on textarea at bounding box center [229, 44] width 130 height 22
type textarea "various tvs"
click at [313, 42] on input "text" at bounding box center [327, 39] width 55 height 11
type input "800"
click at [298, 87] on button "Add Exemption" at bounding box center [298, 89] width 44 height 12
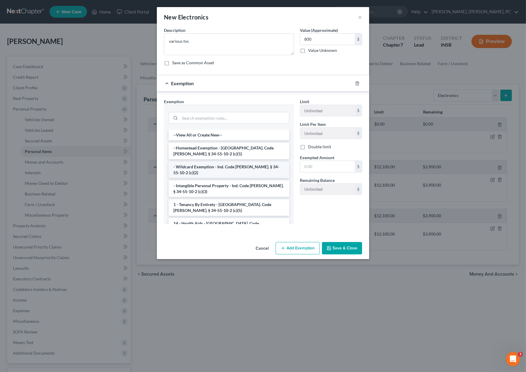
click at [212, 167] on li "- Wildcard Exemption - Ind. Code [PERSON_NAME]. § 34-55-10-2 (c)(2)" at bounding box center [229, 170] width 121 height 17
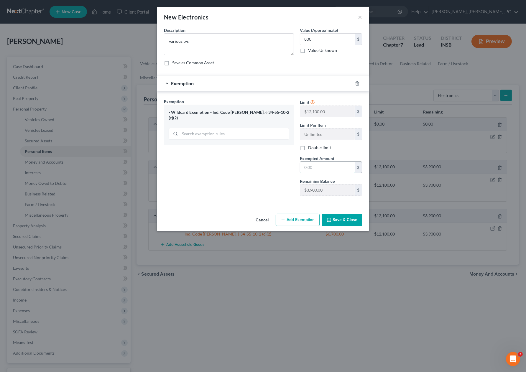
click at [308, 168] on input "text" at bounding box center [327, 167] width 55 height 11
type input "800"
click at [334, 219] on button "Save & Close" at bounding box center [342, 220] width 40 height 12
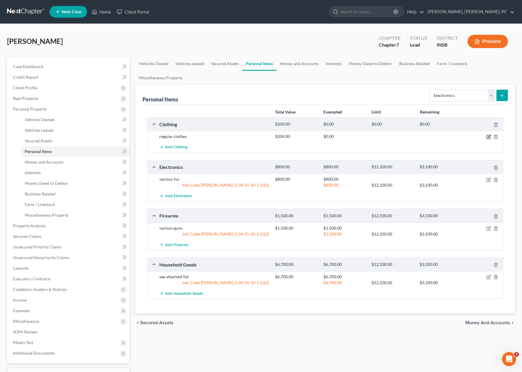
click at [488, 136] on icon "button" at bounding box center [488, 136] width 3 height 3
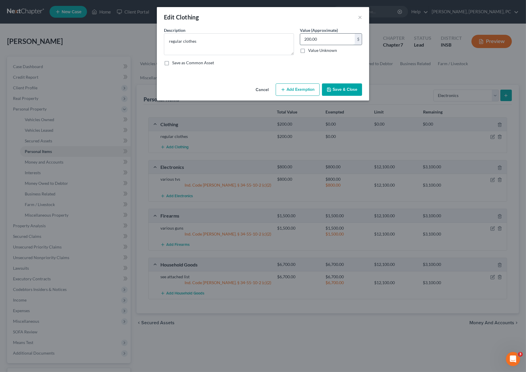
click at [305, 38] on input "200.00" at bounding box center [327, 39] width 55 height 11
type input "700"
click at [264, 40] on textarea "regular clothes" at bounding box center [229, 44] width 130 height 22
type textarea "regular clothes and football jerseys"
click at [308, 90] on button "Add Exemption" at bounding box center [298, 89] width 44 height 12
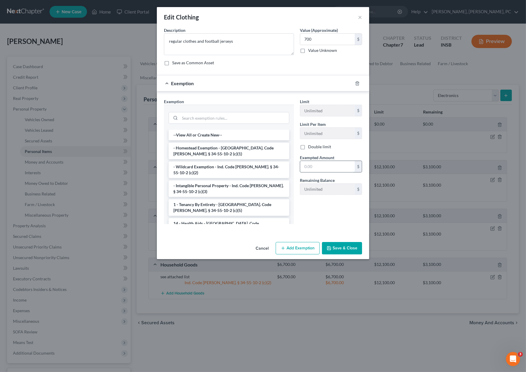
click at [312, 165] on input "text" at bounding box center [327, 166] width 55 height 11
type input "700"
click at [328, 246] on icon "button" at bounding box center [329, 248] width 4 height 4
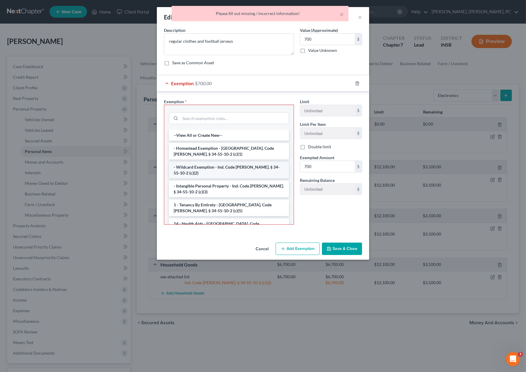
click at [214, 165] on li "- Wildcard Exemption - Ind. Code [PERSON_NAME]. § 34-55-10-2 (c)(2)" at bounding box center [229, 170] width 120 height 17
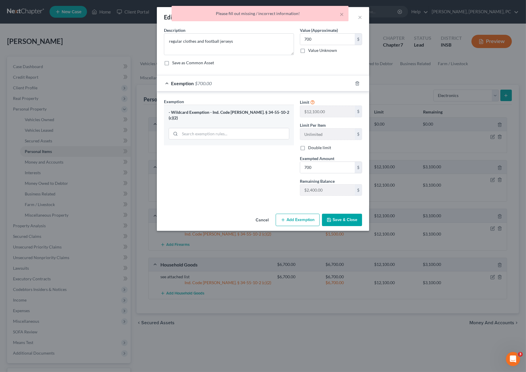
click at [337, 220] on button "Save & Close" at bounding box center [342, 220] width 40 height 12
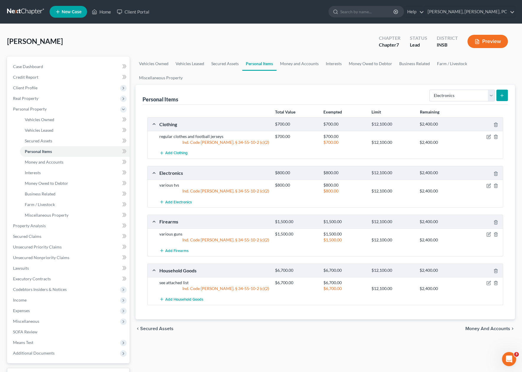
click at [151, 358] on div "Vehicles Owned Vehicles Leased Secured Assets Personal Items Money and Accounts…" at bounding box center [324, 227] width 385 height 341
click at [221, 344] on div "Vehicles Owned Vehicles Leased Secured Assets Personal Items Money and Accounts…" at bounding box center [324, 227] width 385 height 341
click at [22, 310] on span "Expenses" at bounding box center [21, 310] width 17 height 5
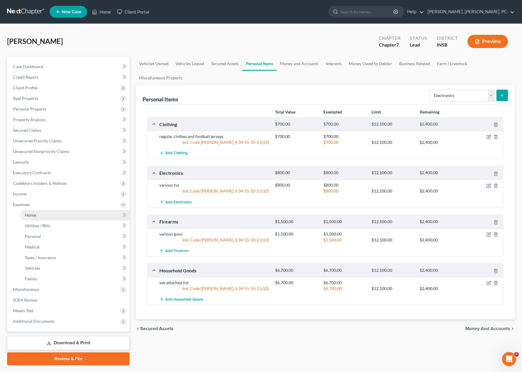
click at [45, 215] on link "Home" at bounding box center [74, 215] width 109 height 11
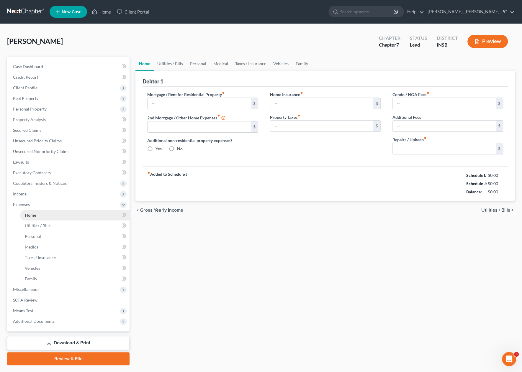
type input "0.00"
radio input "true"
type input "0.00"
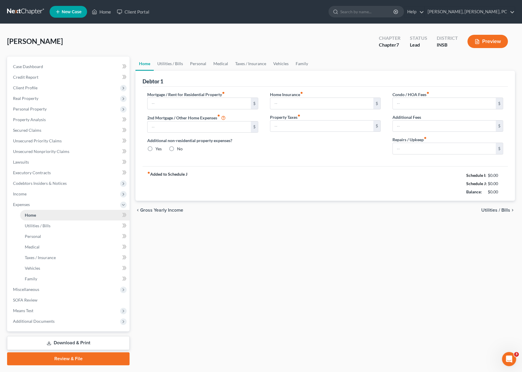
type input "0.00"
click at [171, 104] on input "text" at bounding box center [198, 103] width 103 height 11
click at [171, 104] on input "2,834" at bounding box center [198, 103] width 103 height 11
type input "2,834"
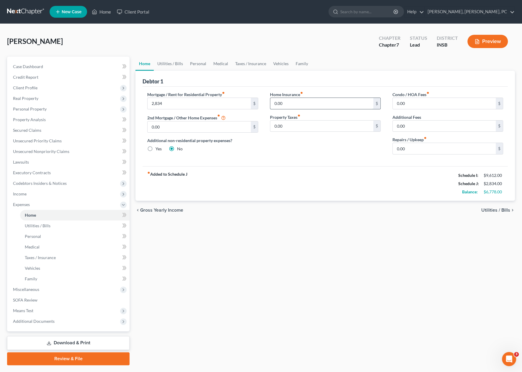
click at [283, 106] on input "0.00" at bounding box center [321, 103] width 103 height 11
type input "284"
click at [404, 101] on input "0.00" at bounding box center [443, 103] width 103 height 11
type input "106"
click at [260, 180] on div "fiber_manual_record Added to Schedule J Schedule I: $9,612.00 Schedule J: $3,22…" at bounding box center [324, 183] width 365 height 34
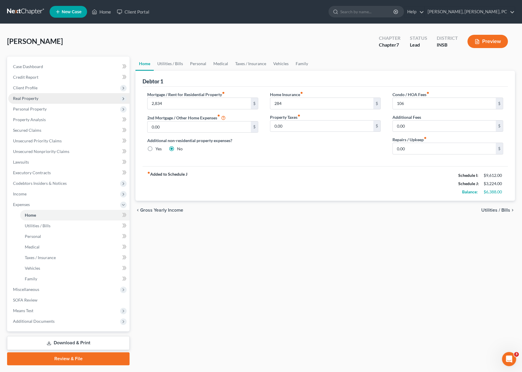
click at [22, 100] on span "Real Property" at bounding box center [68, 98] width 121 height 11
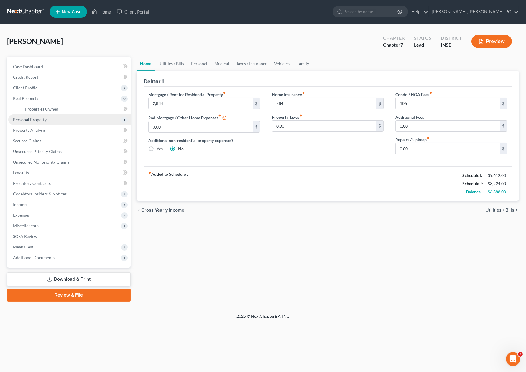
click at [42, 114] on span "Personal Property" at bounding box center [69, 119] width 122 height 11
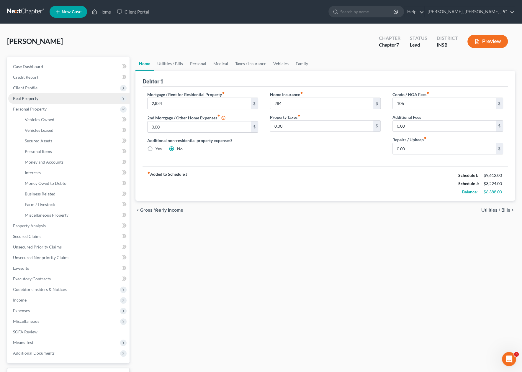
click at [32, 100] on span "Real Property" at bounding box center [68, 98] width 121 height 11
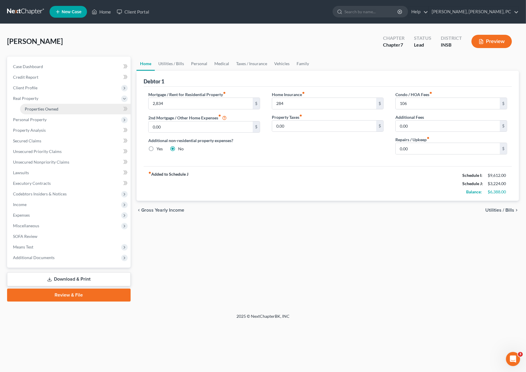
click at [37, 108] on span "Properties Owned" at bounding box center [42, 108] width 34 height 5
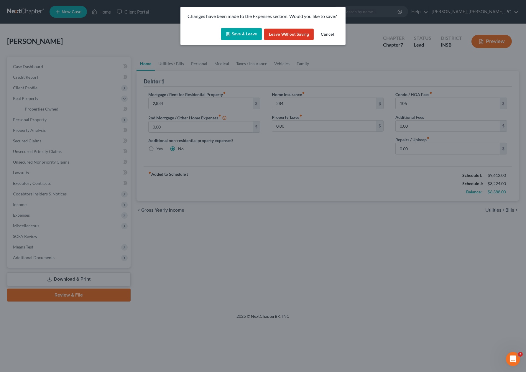
click at [245, 35] on button "Save & Leave" at bounding box center [241, 34] width 41 height 12
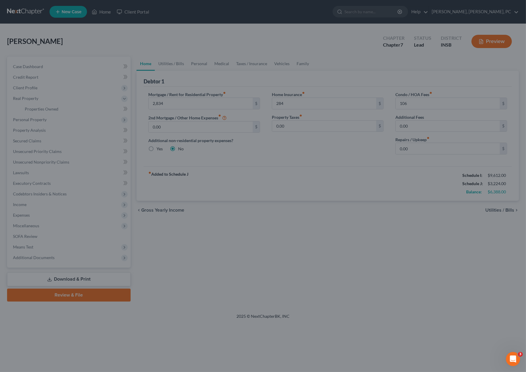
type input "2,834.00"
type input "284.00"
type input "106.00"
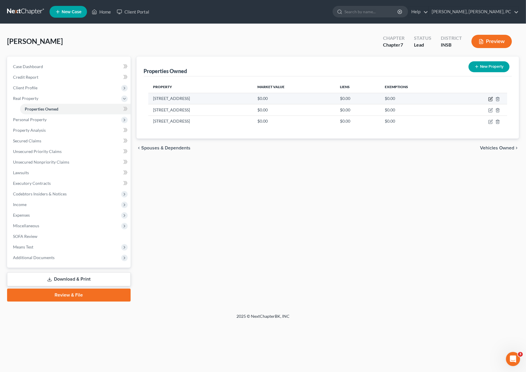
click at [491, 97] on icon "button" at bounding box center [491, 98] width 3 height 3
select select "15"
select select "28"
select select "0"
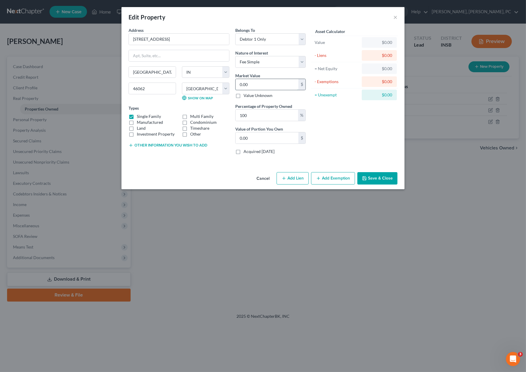
click at [244, 85] on input "0.00" at bounding box center [267, 84] width 63 height 11
type input "4"
type input "4.00"
type input "49"
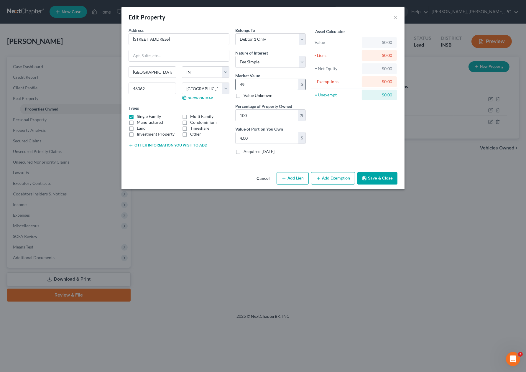
type input "49.00"
type input "490"
type input "490.00"
type input "4900"
type input "4,900.00"
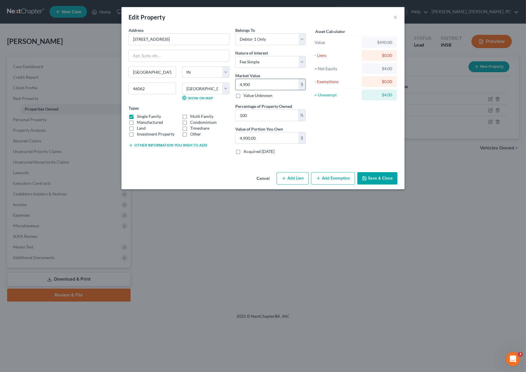
type input "4,9000"
type input "49,000.00"
type input "49,0000"
type input "490,000.00"
type input "490,000"
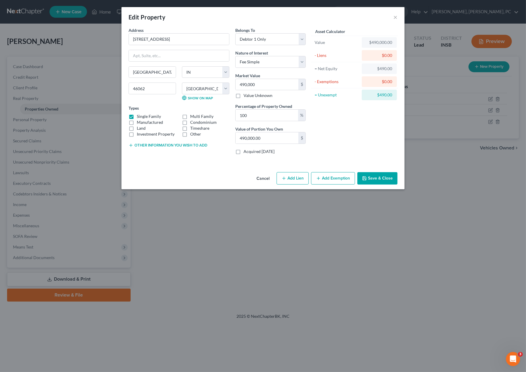
click at [366, 177] on icon "button" at bounding box center [364, 178] width 5 height 5
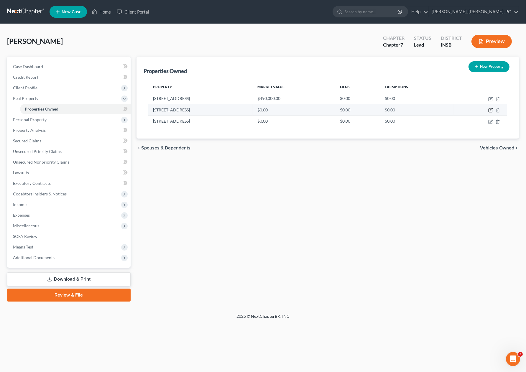
click at [491, 108] on icon "button" at bounding box center [490, 110] width 5 height 5
select select "15"
select select "28"
select select "0"
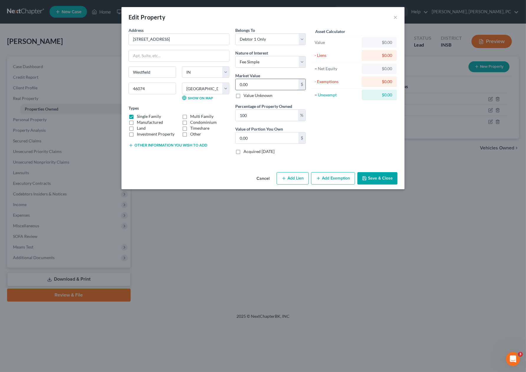
click at [243, 83] on input "0.00" at bounding box center [267, 84] width 63 height 11
type input "4"
type input "4.00"
type input "48"
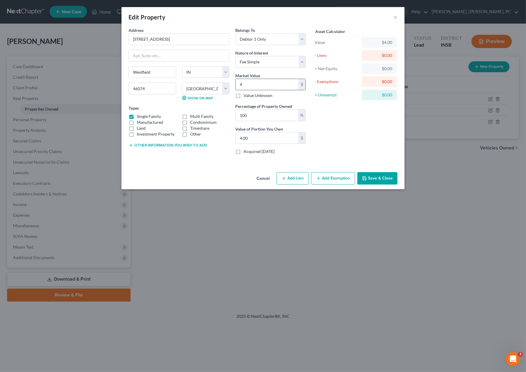
type input "48.00"
type input "480"
type input "480.00"
type input "4800"
type input "4,800.00"
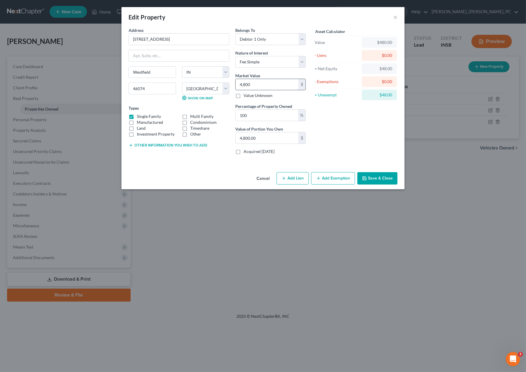
type input "4,8000"
type input "48,000.00"
type input "48,0000"
type input "480,000.00"
type input "480,000"
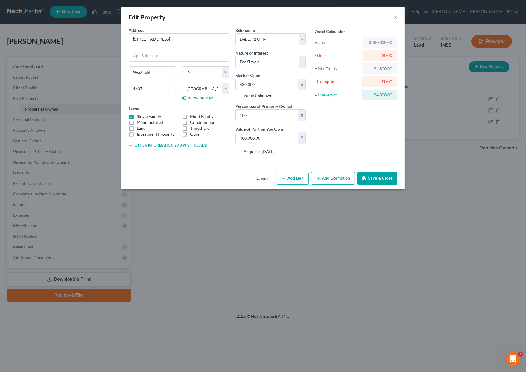
click at [375, 176] on button "Save & Close" at bounding box center [377, 178] width 40 height 12
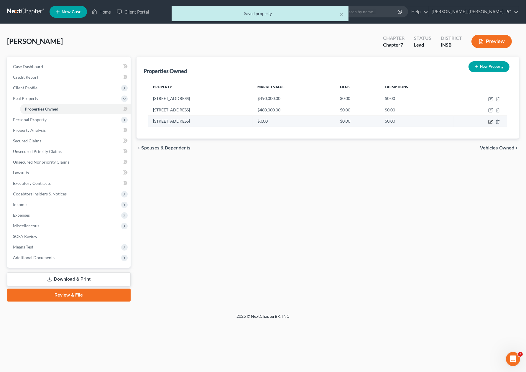
click at [491, 121] on icon "button" at bounding box center [490, 121] width 5 height 5
select select "15"
select select "40"
select select "0"
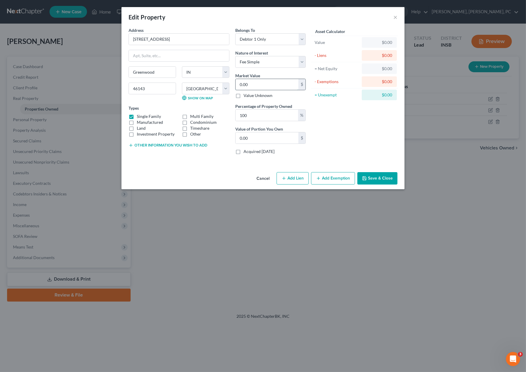
click at [251, 83] on input "0.00" at bounding box center [267, 84] width 63 height 11
click at [224, 143] on div "Other information you wish to add" at bounding box center [179, 145] width 101 height 6
click at [254, 86] on input "0.00" at bounding box center [267, 84] width 63 height 11
type input "3"
type input "3.00"
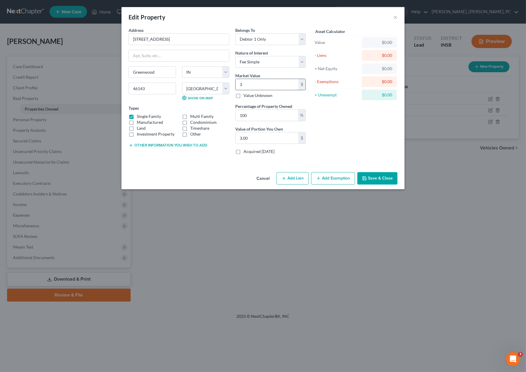
type input "32"
type input "32.00"
type input "320"
type input "320.00"
type input "3200"
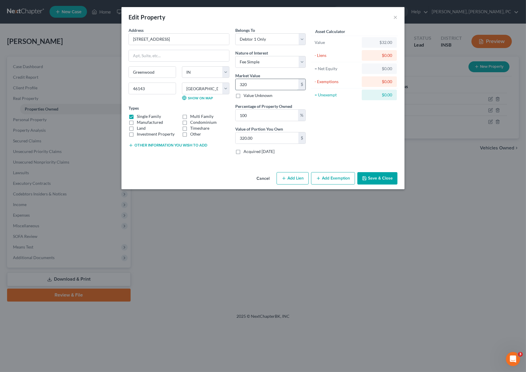
type input "3,200.00"
type input "3,2000"
type input "32,000.00"
type input "32,0000"
type input "320,000.00"
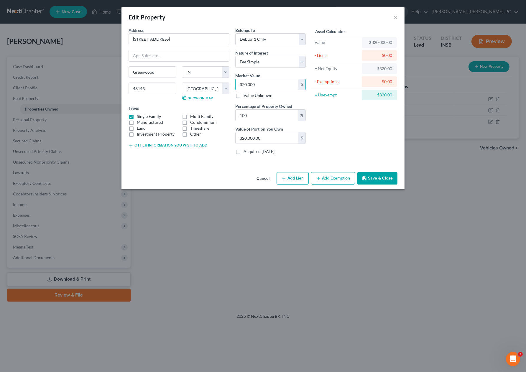
type input "320,000"
click at [370, 177] on button "Save & Close" at bounding box center [377, 178] width 40 height 12
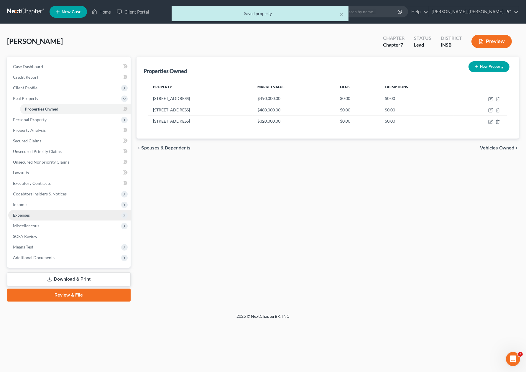
click at [32, 214] on span "Expenses" at bounding box center [69, 215] width 122 height 11
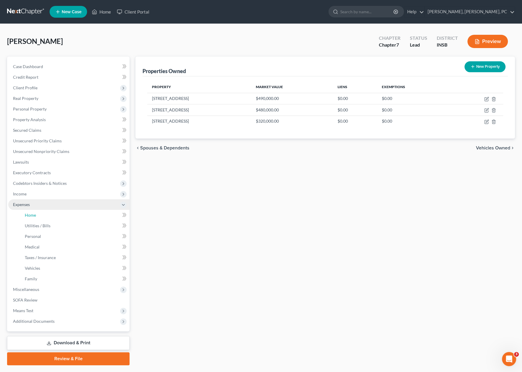
click at [32, 214] on span "Home" at bounding box center [30, 215] width 11 height 5
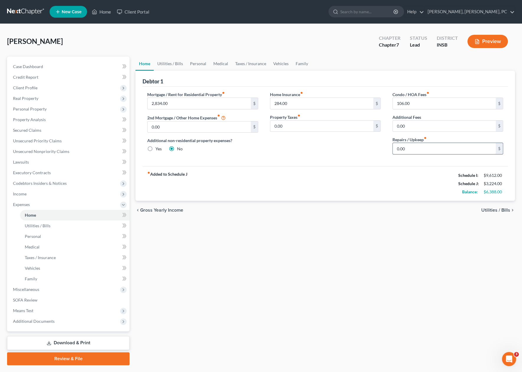
click at [409, 148] on input "0.00" at bounding box center [443, 148] width 103 height 11
type input "250"
click at [170, 62] on link "Utilities / Bills" at bounding box center [170, 64] width 33 height 14
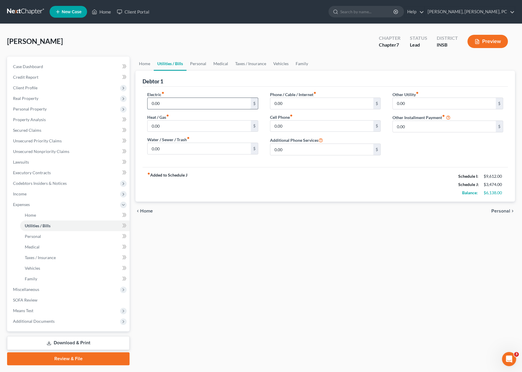
click at [159, 103] on input "0.00" at bounding box center [198, 103] width 103 height 11
type input "360"
click at [155, 126] on input "0.00" at bounding box center [198, 126] width 103 height 11
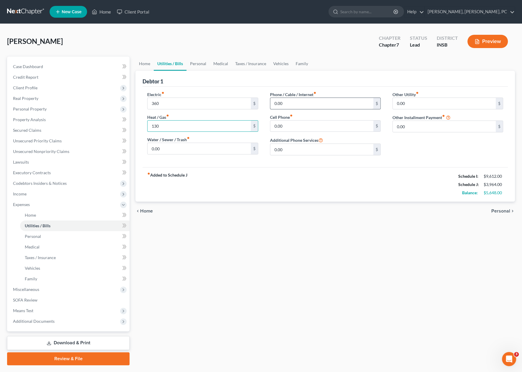
type input "130"
click at [279, 99] on input "0.00" at bounding box center [321, 103] width 103 height 11
type input "100"
click at [276, 126] on input "0.00" at bounding box center [321, 126] width 103 height 11
type input "100"
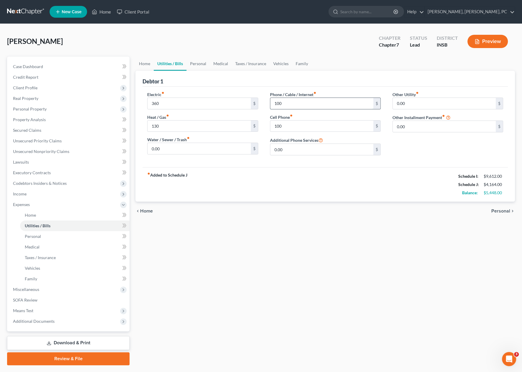
click at [274, 102] on input "100" at bounding box center [321, 103] width 103 height 11
type input "400"
click at [404, 121] on input "0.00" at bounding box center [443, 126] width 103 height 11
click at [198, 63] on link "Personal" at bounding box center [197, 64] width 23 height 14
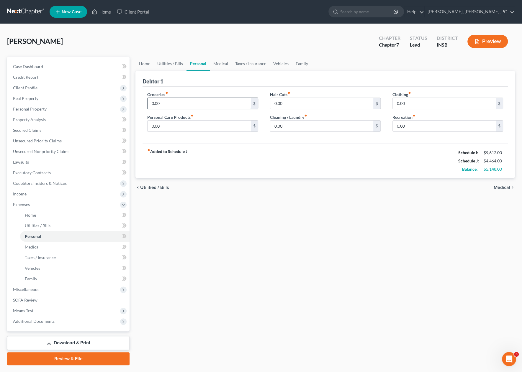
click at [156, 101] on input "0.00" at bounding box center [198, 103] width 103 height 11
type input "600"
click at [271, 106] on input "0.00" at bounding box center [321, 103] width 103 height 11
click at [395, 101] on input "0.00" at bounding box center [443, 103] width 103 height 11
type input "150"
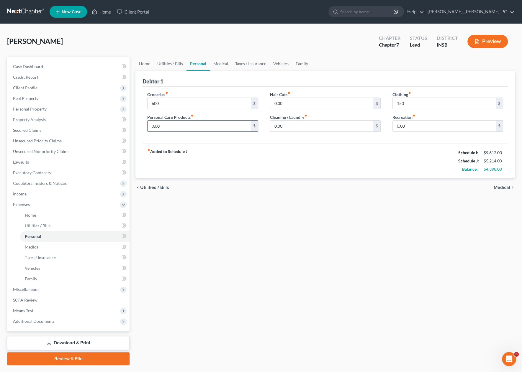
click at [249, 128] on input "0.00" at bounding box center [198, 126] width 103 height 11
type input "50"
click at [297, 125] on input "0.00" at bounding box center [321, 126] width 103 height 11
type input "50"
click at [406, 122] on input "0.00" at bounding box center [443, 126] width 103 height 11
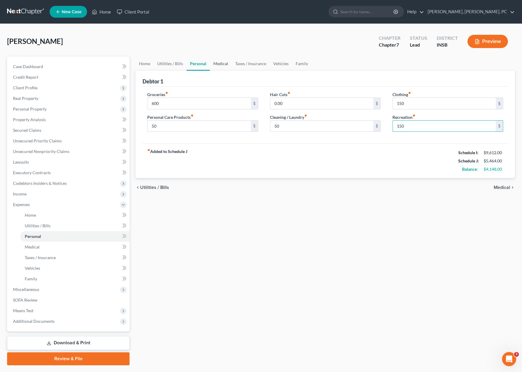
type input "150"
click at [218, 62] on link "Medical" at bounding box center [221, 64] width 22 height 14
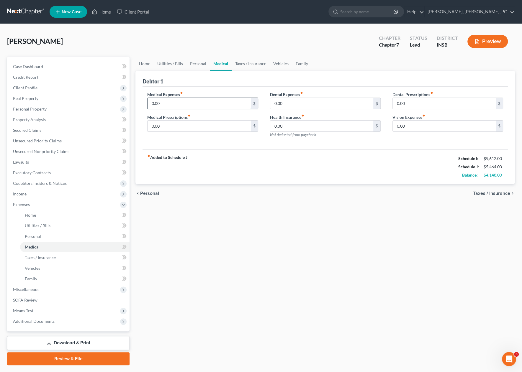
click at [156, 102] on input "0.00" at bounding box center [198, 103] width 103 height 11
type input "400"
click at [276, 103] on input "0.00" at bounding box center [321, 103] width 103 height 11
type input "1"
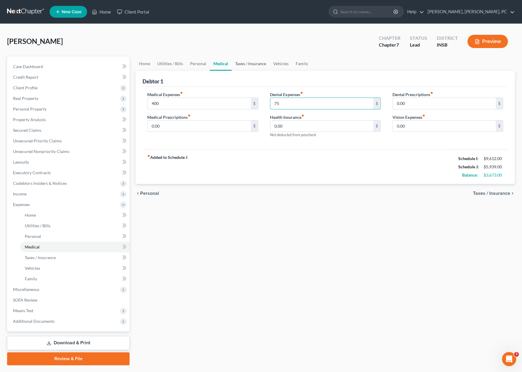
type input "75"
click at [243, 63] on link "Taxes / Insurance" at bounding box center [250, 64] width 38 height 14
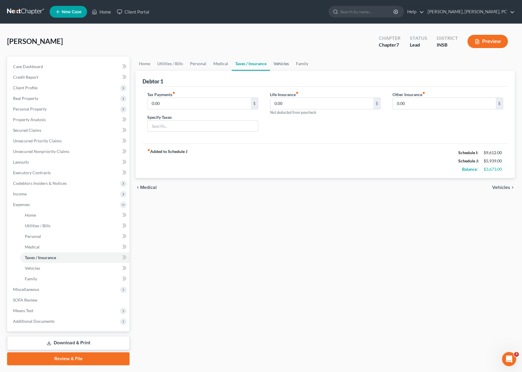
click at [278, 64] on link "Vehicles" at bounding box center [281, 64] width 22 height 14
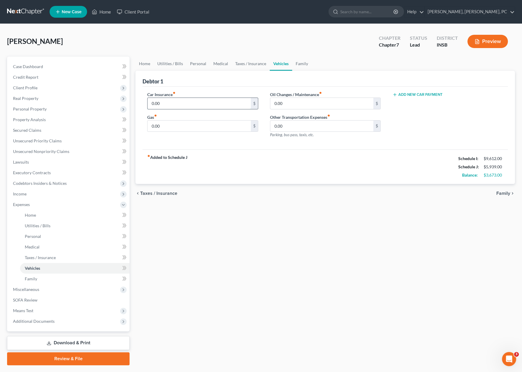
click at [156, 103] on input "0.00" at bounding box center [198, 103] width 103 height 11
type input "200"
click at [276, 102] on input "0.00" at bounding box center [321, 103] width 103 height 11
type input "100"
click at [178, 128] on input "0.00" at bounding box center [198, 126] width 103 height 11
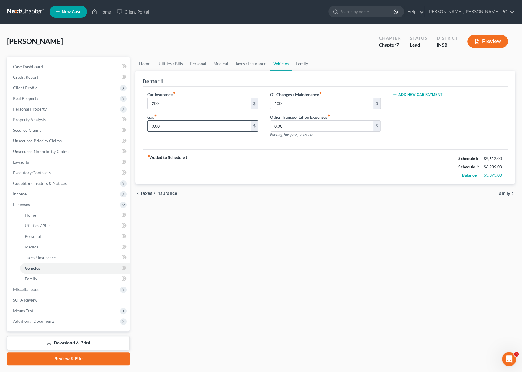
click at [178, 128] on input "0.00" at bounding box center [198, 126] width 103 height 11
type input "300"
click at [302, 63] on link "Family" at bounding box center [301, 64] width 19 height 14
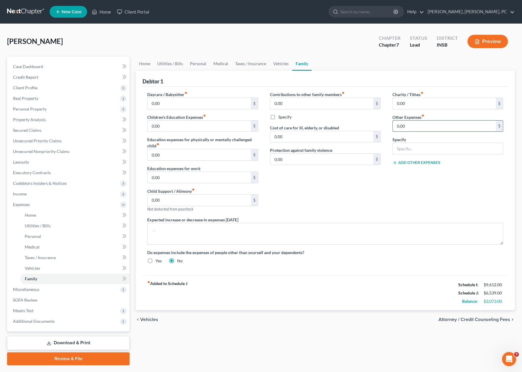
click at [410, 125] on input "0.00" at bounding box center [443, 126] width 103 height 11
type input "200"
click at [410, 147] on input "text" at bounding box center [447, 148] width 110 height 11
type input "vet and dog care"
click at [326, 202] on div "Contributions to other family members fiber_manual_record 0.00 $ Specify Cost o…" at bounding box center [325, 153] width 122 height 125
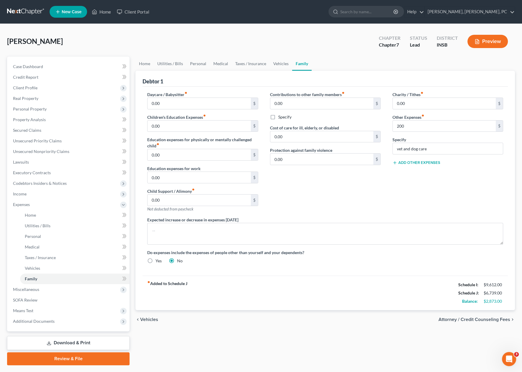
click at [403, 162] on button "Add Other Expenses" at bounding box center [416, 162] width 48 height 5
click at [404, 170] on input "0.00" at bounding box center [443, 171] width 103 height 11
type input "0"
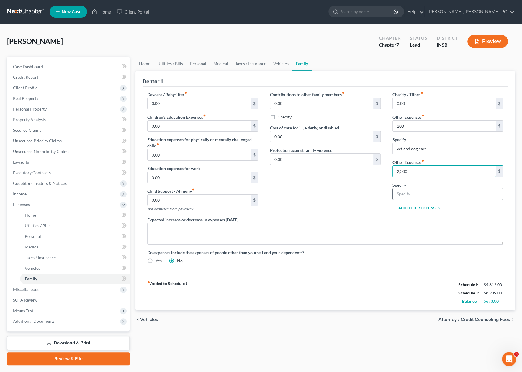
type input "2,200"
click at [410, 194] on input "text" at bounding box center [447, 193] width 110 height 11
type input "m"
type input "6,000"
click at [403, 193] on input "text" at bounding box center [447, 193] width 110 height 11
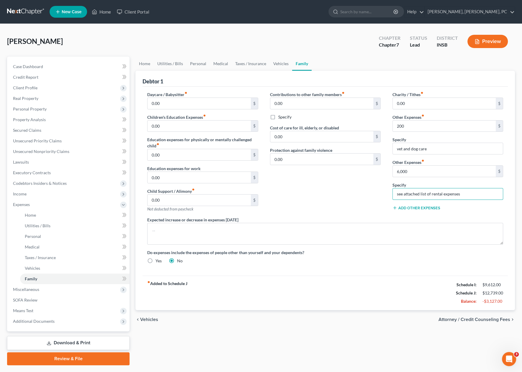
type input "see attached list of rental expenses"
click at [36, 319] on span "Additional Documents" at bounding box center [34, 321] width 42 height 5
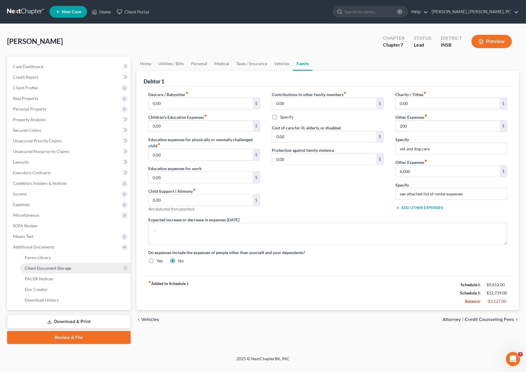
click at [40, 270] on link "Client Document Storage" at bounding box center [75, 268] width 111 height 11
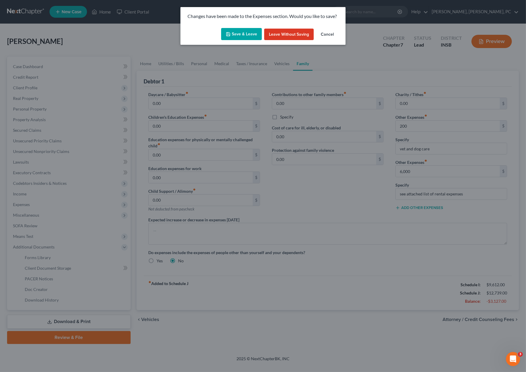
click at [239, 32] on button "Save & Leave" at bounding box center [241, 34] width 41 height 12
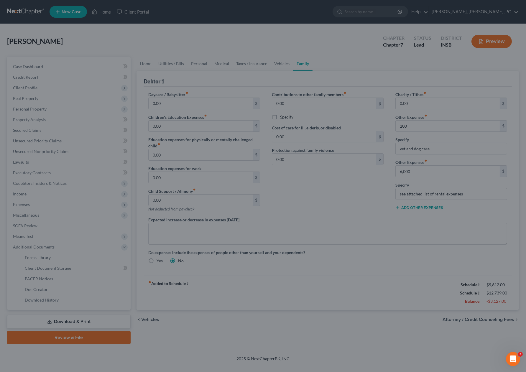
type input "200.00"
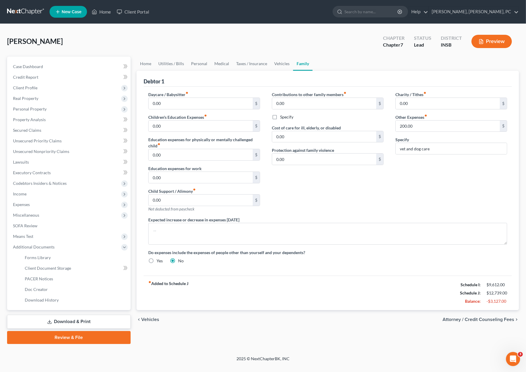
select select "19"
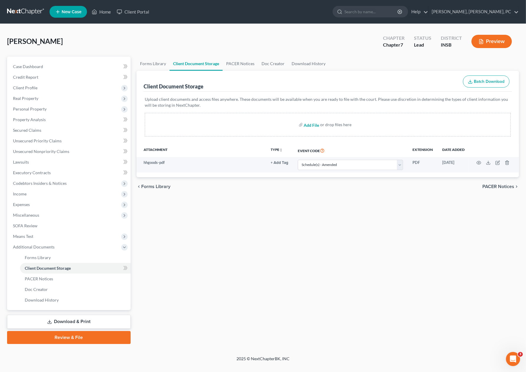
click at [314, 125] on input "file" at bounding box center [311, 124] width 14 height 11
type input "C:\fakepath\rentals.pdf"
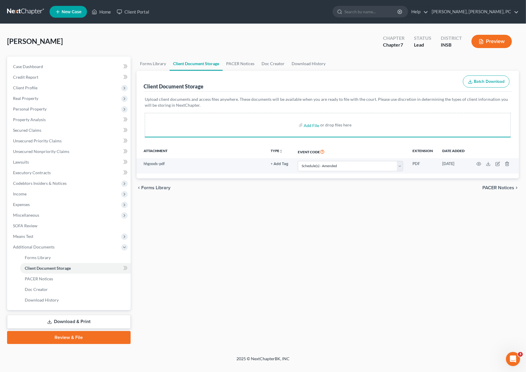
select select "19"
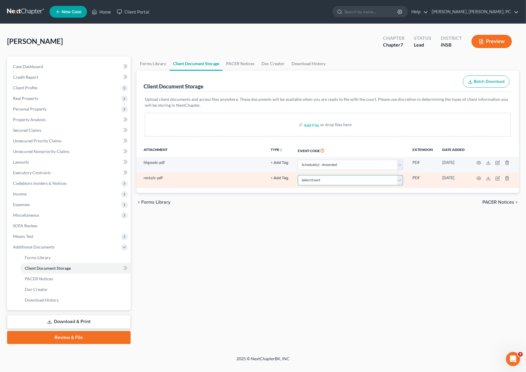
click at [311, 180] on select "Select Event 20 Largest Unsecured Creditors Amended/Corrected Petition Ch 7 Mea…" at bounding box center [350, 180] width 105 height 10
select select "19"
click at [299, 175] on select "Select Event 20 Largest Unsecured Creditors Amended/Corrected Petition Ch 7 Mea…" at bounding box center [350, 180] width 105 height 10
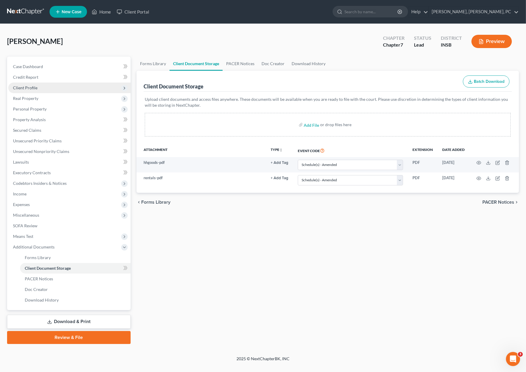
click at [41, 86] on span "Client Profile" at bounding box center [69, 88] width 122 height 11
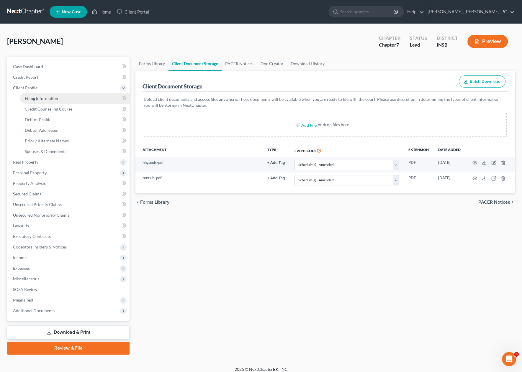
click at [45, 101] on link "Filing Information" at bounding box center [74, 98] width 109 height 11
select select "0"
select select "3"
select select "0"
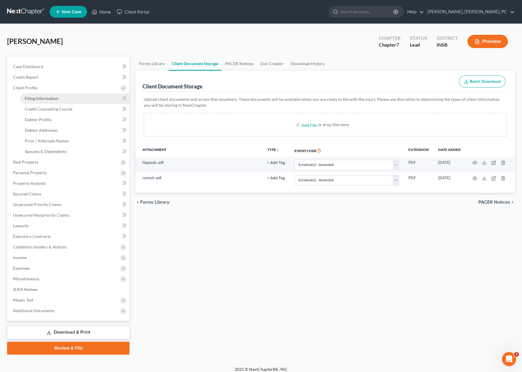
select select "15"
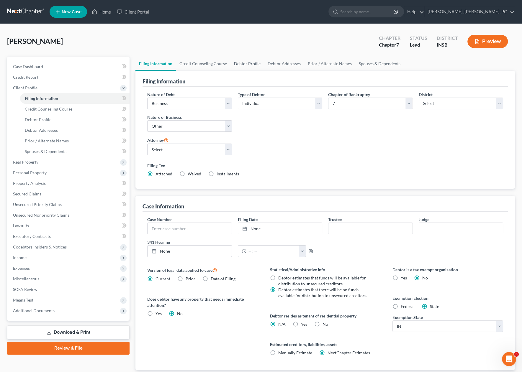
click at [240, 65] on link "Debtor Profile" at bounding box center [247, 64] width 34 height 14
select select "0"
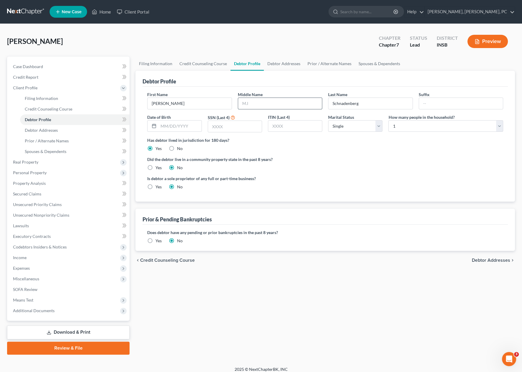
click at [250, 105] on input "text" at bounding box center [280, 103] width 84 height 11
type input "J"
click at [244, 177] on label "Is debtor a sole proprietor of any full or part-time business?" at bounding box center [234, 178] width 175 height 6
click at [40, 171] on span "Personal Property" at bounding box center [30, 172] width 34 height 5
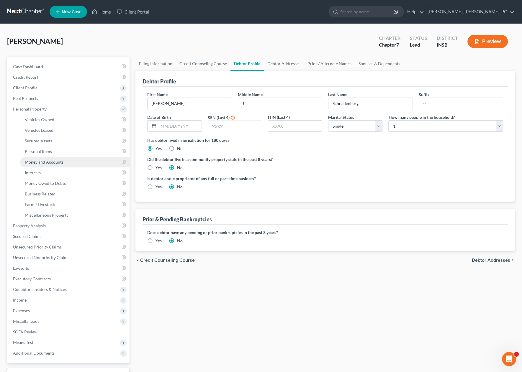
click at [29, 159] on span "Money and Accounts" at bounding box center [44, 161] width 39 height 5
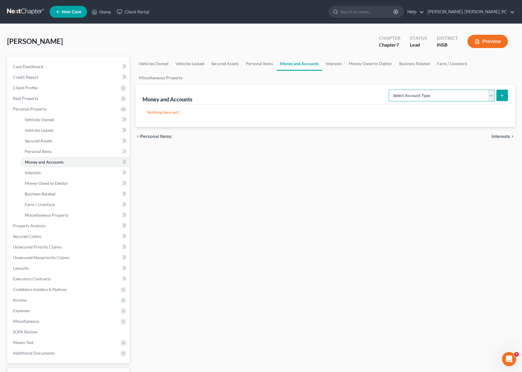
click at [432, 92] on select "Select Account Type Brokerage Cash on Hand Certificates of Deposit Checking Acc…" at bounding box center [441, 96] width 106 height 12
select select "checking"
click at [390, 90] on select "Select Account Type Brokerage Cash on Hand Certificates of Deposit Checking Acc…" at bounding box center [441, 96] width 106 height 12
click at [500, 93] on icon "submit" at bounding box center [501, 95] width 5 height 5
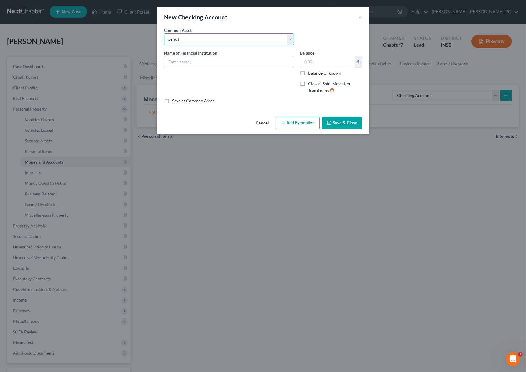
click at [276, 43] on select "Select bank of america forum credit union First Merchants checking Everwise Cre…" at bounding box center [229, 39] width 130 height 12
drag, startPoint x: 217, startPoint y: 103, endPoint x: 191, endPoint y: 63, distance: 47.5
click at [191, 63] on div "Common Asset Select bank of america forum credit union First Merchants checking…" at bounding box center [263, 65] width 198 height 77
click at [191, 63] on input "text" at bounding box center [228, 61] width 129 height 11
type input "PNC Bank checking 1514"
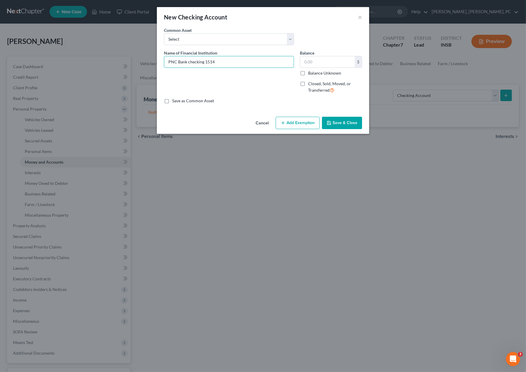
click at [333, 125] on button "Save & Close" at bounding box center [342, 123] width 40 height 12
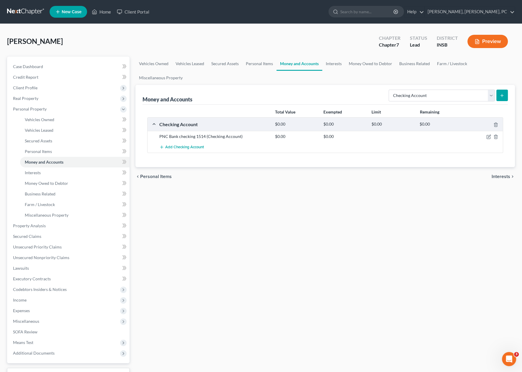
click at [501, 94] on line "submit" at bounding box center [501, 95] width 0 height 3
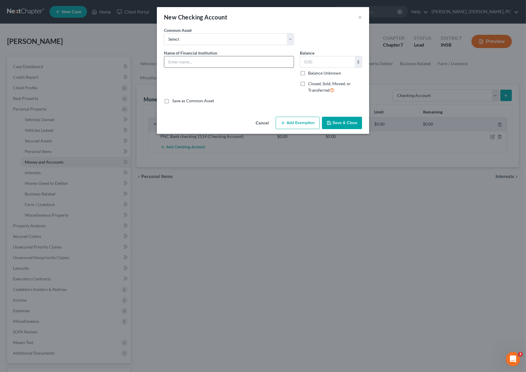
click at [239, 64] on input "text" at bounding box center [228, 61] width 129 height 11
type input "PNC Bank checking (9632)"
click at [347, 123] on button "Save & Close" at bounding box center [342, 123] width 40 height 12
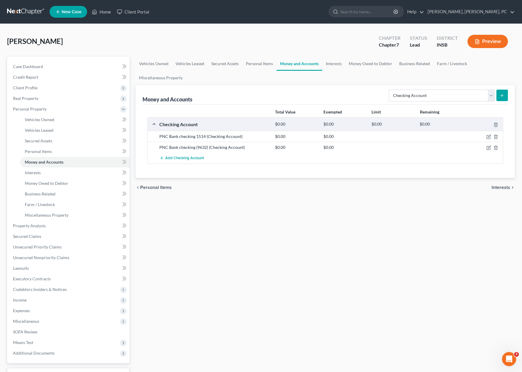
click at [504, 96] on icon "submit" at bounding box center [501, 95] width 5 height 5
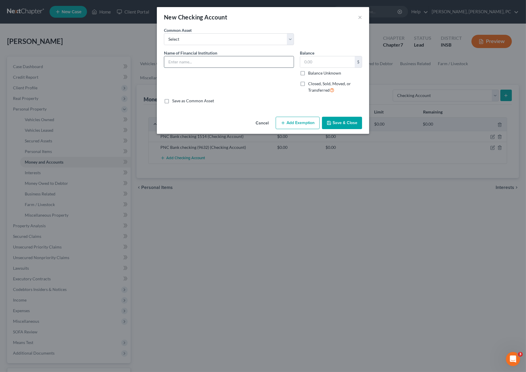
click at [193, 59] on input "text" at bounding box center [228, 61] width 129 height 11
click at [232, 64] on input "PNC Bank checking joint with son" at bounding box center [228, 61] width 129 height 11
type input "PNC Bank checking joint with son (5719)"
click at [337, 122] on button "Save & Close" at bounding box center [342, 123] width 40 height 12
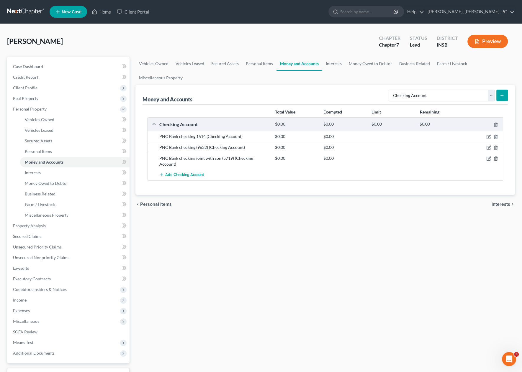
click at [223, 195] on div "chevron_left Personal Items Interests chevron_right" at bounding box center [324, 204] width 379 height 19
click at [39, 235] on span "Secured Claims" at bounding box center [27, 236] width 28 height 5
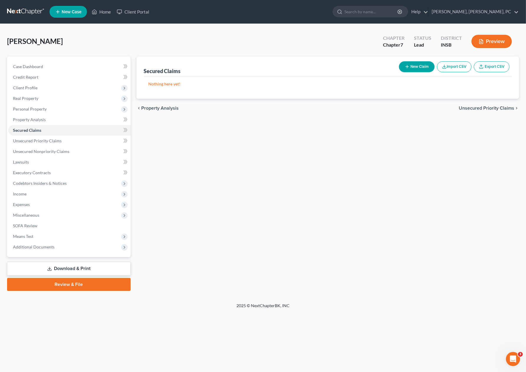
click at [422, 66] on button "New Claim" at bounding box center [417, 66] width 36 height 11
select select "0"
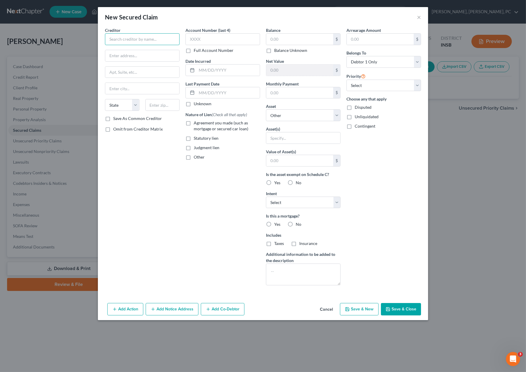
click at [123, 39] on input "text" at bounding box center [142, 39] width 75 height 12
type input "Truist"
type input "POB 580048"
click at [155, 103] on input "text" at bounding box center [162, 105] width 34 height 12
type input "28258"
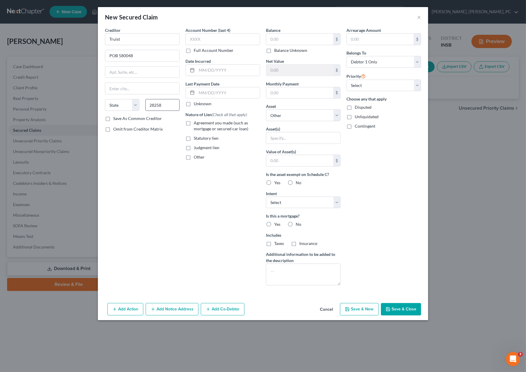
type input "Charlotte"
select select "28"
click at [211, 171] on div "Account Number (last 4) Full Account Number Date Incurred Last Payment Date Unk…" at bounding box center [222, 158] width 80 height 263
click at [198, 38] on input "text" at bounding box center [222, 39] width 75 height 12
type input "2356"
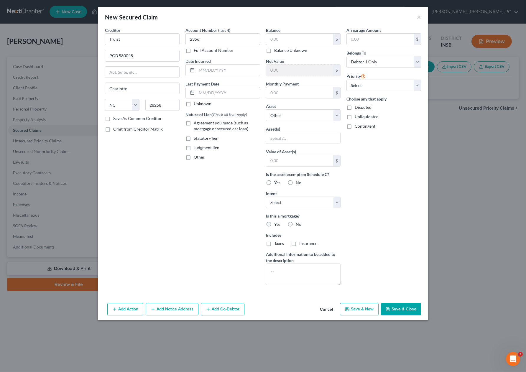
click at [211, 193] on div "Account Number (last 4) 2356 Full Account Number Date Incurred Last Payment Dat…" at bounding box center [222, 158] width 80 height 263
click at [279, 92] on input "text" at bounding box center [299, 92] width 67 height 11
type input "614"
click at [280, 42] on input "text" at bounding box center [299, 39] width 67 height 11
click at [296, 224] on label "No" at bounding box center [299, 224] width 6 height 6
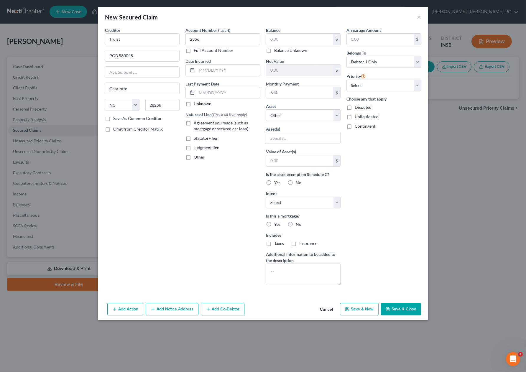
click at [298, 224] on input "No" at bounding box center [300, 223] width 4 height 4
radio input "true"
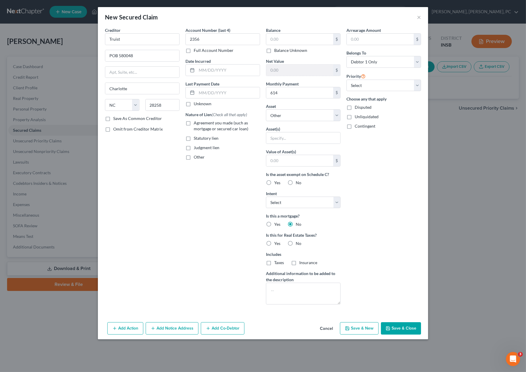
click at [296, 242] on label "No" at bounding box center [299, 244] width 6 height 6
click at [298, 242] on input "No" at bounding box center [300, 243] width 4 height 4
radio input "true"
click at [365, 89] on select "Select 1st 2nd 3rd 4th 5th 6th 7th 8th 9th 10th 11th 12th 13th 14th 15th 16th 1…" at bounding box center [383, 86] width 75 height 12
select select "0"
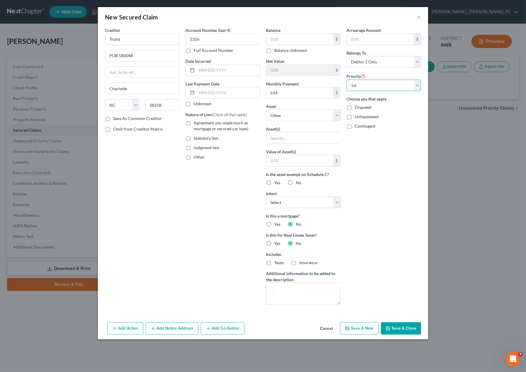
click at [346, 80] on select "Select 1st 2nd 3rd 4th 5th 6th 7th 8th 9th 10th 11th 12th 13th 14th 15th 16th 1…" at bounding box center [383, 86] width 75 height 12
click at [395, 326] on button "Save & Close" at bounding box center [401, 328] width 40 height 12
select select
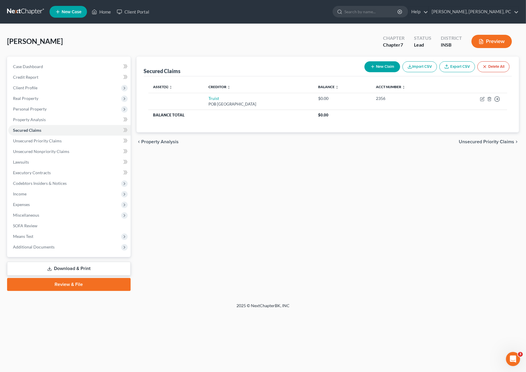
click at [216, 190] on div "Secured Claims New Claim Import CSV Export CSV Delete All Asset(s) expand_more …" at bounding box center [328, 174] width 388 height 234
click at [43, 108] on span "Personal Property" at bounding box center [30, 108] width 34 height 5
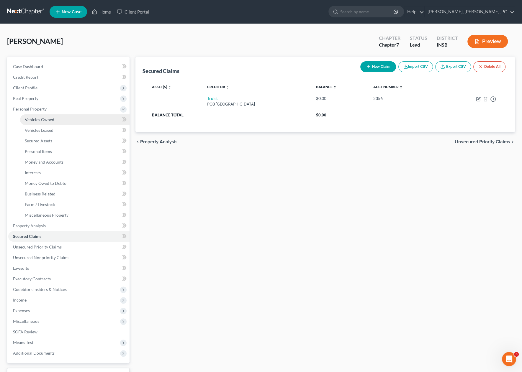
click at [44, 118] on span "Vehicles Owned" at bounding box center [39, 119] width 29 height 5
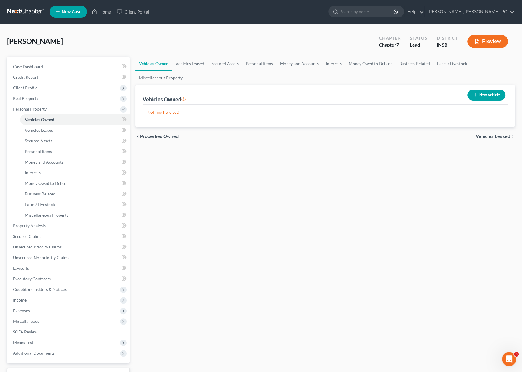
click at [488, 96] on button "New Vehicle" at bounding box center [486, 95] width 38 height 11
select select "0"
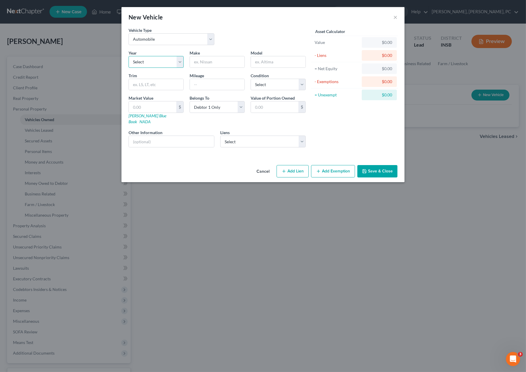
click at [143, 62] on select "Select 2026 2025 2024 2023 2022 2021 2020 2019 2018 2017 2016 2015 2014 2013 20…" at bounding box center [156, 62] width 55 height 12
click at [143, 60] on select "Select 2026 2025 2024 2023 2022 2021 2020 2019 2018 2017 2016 2015 2014 2013 20…" at bounding box center [156, 62] width 55 height 12
select select "9"
click at [129, 56] on select "Select 2026 2025 2024 2023 2022 2021 2020 2019 2018 2017 2016 2015 2014 2013 20…" at bounding box center [156, 62] width 55 height 12
click at [200, 62] on input "text" at bounding box center [217, 61] width 55 height 11
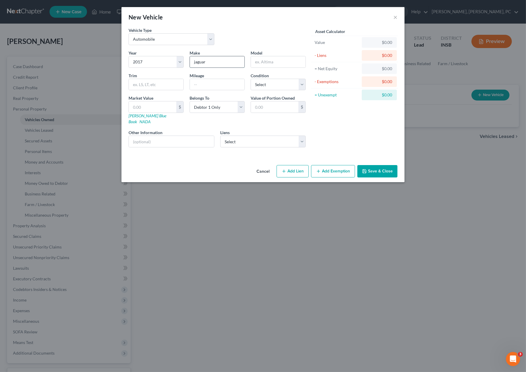
type input "jaguar"
type input "xf 35t r sport"
click at [201, 85] on input "text" at bounding box center [217, 84] width 55 height 11
type input "57000"
click at [258, 83] on select "Select Excellent Very Good Good Fair Poor" at bounding box center [278, 85] width 55 height 12
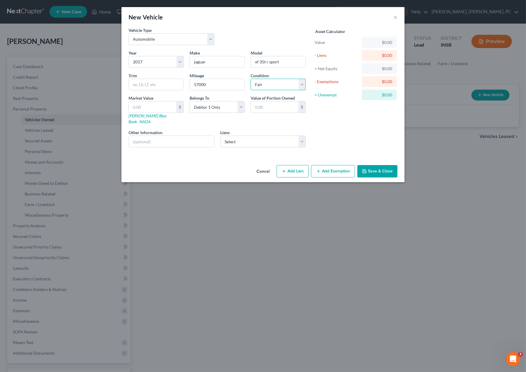
click at [251, 79] on select "Select Excellent Very Good Good Fair Poor" at bounding box center [278, 85] width 55 height 12
click at [208, 136] on input "text" at bounding box center [171, 141] width 85 height 11
click at [156, 105] on input "text" at bounding box center [152, 106] width 47 height 11
click at [231, 136] on select "Select Truist - $0.00" at bounding box center [263, 142] width 86 height 12
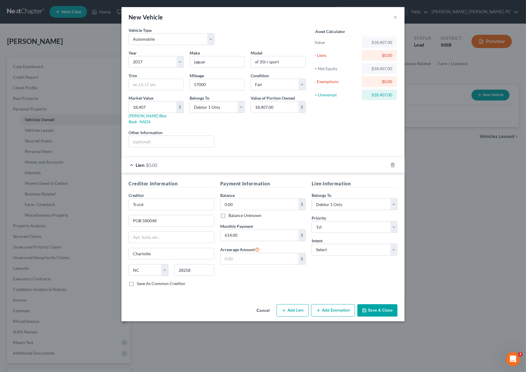
click at [340, 304] on button "Add Exemption" at bounding box center [333, 310] width 44 height 12
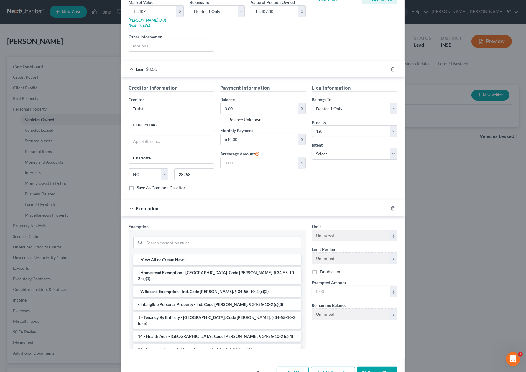
scroll to position [108, 0]
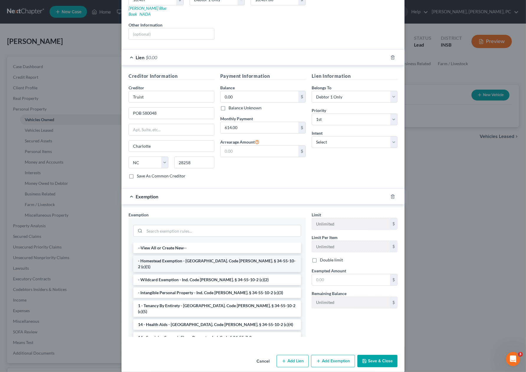
click at [184, 256] on li "- Homestead Exemption - [GEOGRAPHIC_DATA]. Code [PERSON_NAME]. § 34-55-10-2 (c)…" at bounding box center [217, 264] width 168 height 17
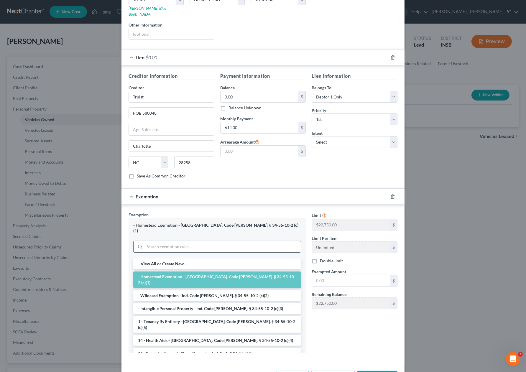
click at [184, 262] on div "- Homestead Exemption - [GEOGRAPHIC_DATA]. Code [PERSON_NAME]. § 34-55-10-2 (c)…" at bounding box center [217, 285] width 177 height 135
click at [184, 290] on li "- Wildcard Exemption - Ind. Code [PERSON_NAME]. § 34-55-10-2 (c)(2)" at bounding box center [217, 295] width 168 height 11
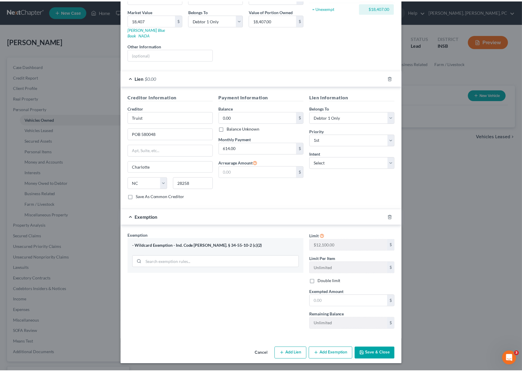
scroll to position [80, 0]
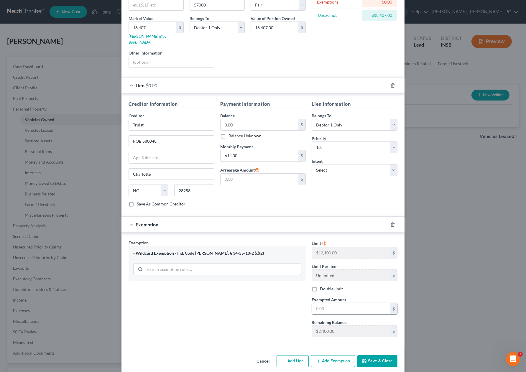
click at [323, 303] on input "text" at bounding box center [351, 308] width 78 height 11
click at [373, 356] on button "Save & Close" at bounding box center [377, 361] width 40 height 12
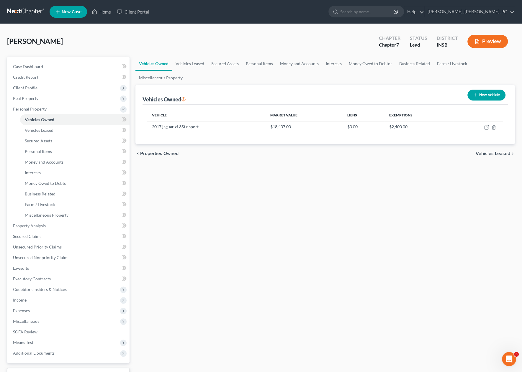
click at [200, 260] on div "Vehicles Owned Vehicles Leased Secured Assets Personal Items Money and Accounts…" at bounding box center [324, 227] width 385 height 341
click at [280, 182] on div "Vehicles Owned Vehicles Leased Secured Assets Personal Items Money and Accounts…" at bounding box center [324, 227] width 385 height 341
click at [44, 159] on span "Money and Accounts" at bounding box center [44, 161] width 39 height 5
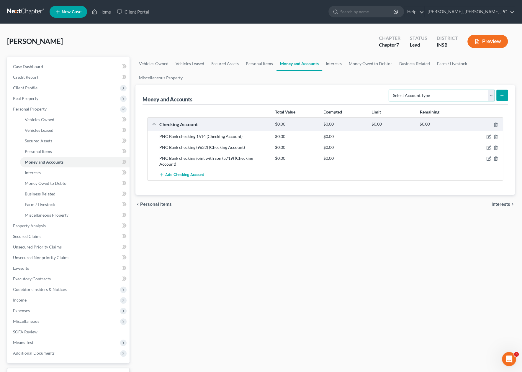
click at [417, 93] on select "Select Account Type Brokerage Cash on Hand Certificates of Deposit Checking Acc…" at bounding box center [441, 96] width 106 height 12
click at [38, 171] on span "Interests" at bounding box center [33, 172] width 16 height 5
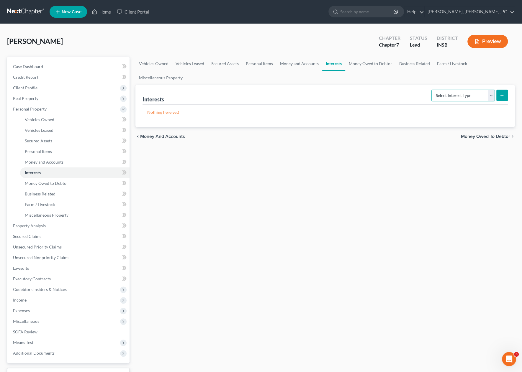
click at [446, 94] on select "Select Interest Type 401K Annuity Bond Education IRA Government Bond Government…" at bounding box center [462, 96] width 63 height 12
click at [432, 90] on select "Select Interest Type 401K Annuity Bond Education IRA Government Bond Government…" at bounding box center [462, 96] width 63 height 12
click at [496, 92] on button "submit" at bounding box center [501, 95] width 11 height 11
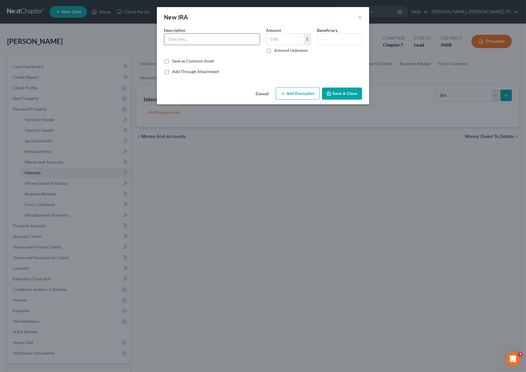
click at [207, 39] on input "text" at bounding box center [212, 39] width 96 height 11
click at [303, 93] on button "Add Exemption" at bounding box center [298, 94] width 44 height 12
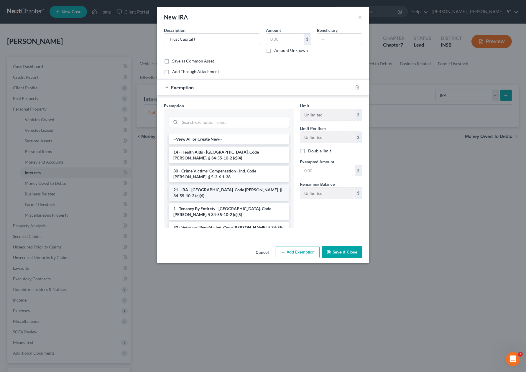
click at [221, 185] on li "21 - IRA - [GEOGRAPHIC_DATA]. Code [PERSON_NAME]. § 34-55-10-2 (c)(6)" at bounding box center [229, 193] width 121 height 17
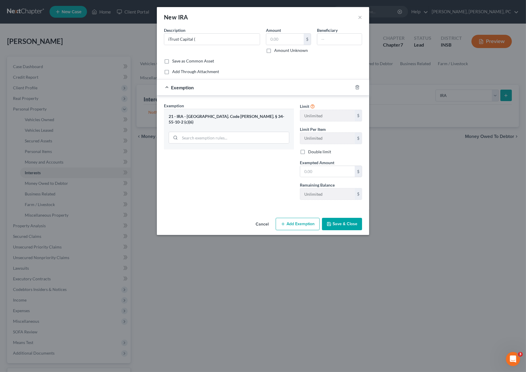
click at [335, 227] on button "Save & Close" at bounding box center [342, 224] width 40 height 12
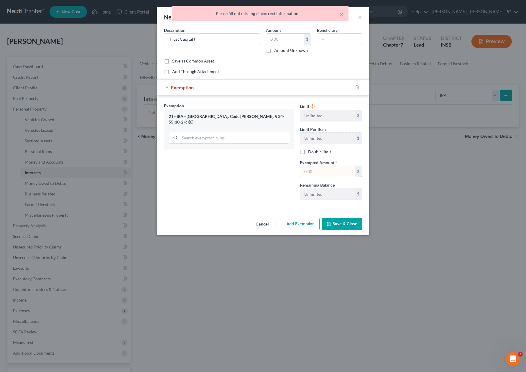
click at [318, 171] on input "text" at bounding box center [327, 171] width 55 height 11
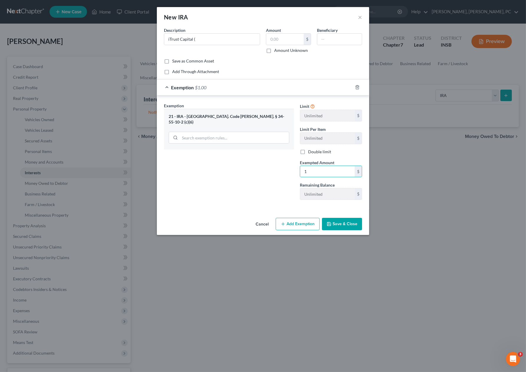
click at [286, 199] on div "Exemption Set must be selected for CA. Exemption * 21 - IRA - [GEOGRAPHIC_DATA]…" at bounding box center [229, 154] width 136 height 102
click at [278, 39] on input "text" at bounding box center [284, 39] width 37 height 11
click at [277, 41] on input "text" at bounding box center [284, 39] width 37 height 11
click at [344, 226] on button "Save & Close" at bounding box center [342, 224] width 40 height 12
